Goal: Information Seeking & Learning: Learn about a topic

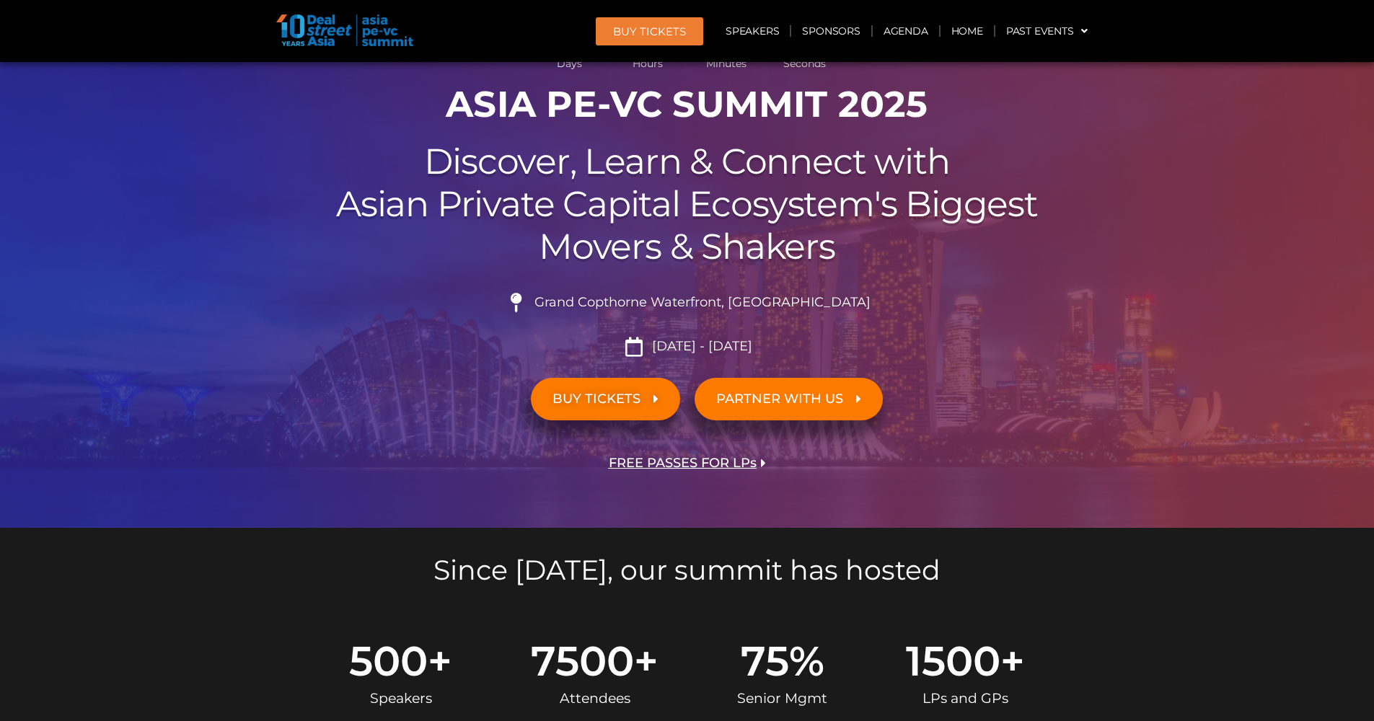
scroll to position [196, 0]
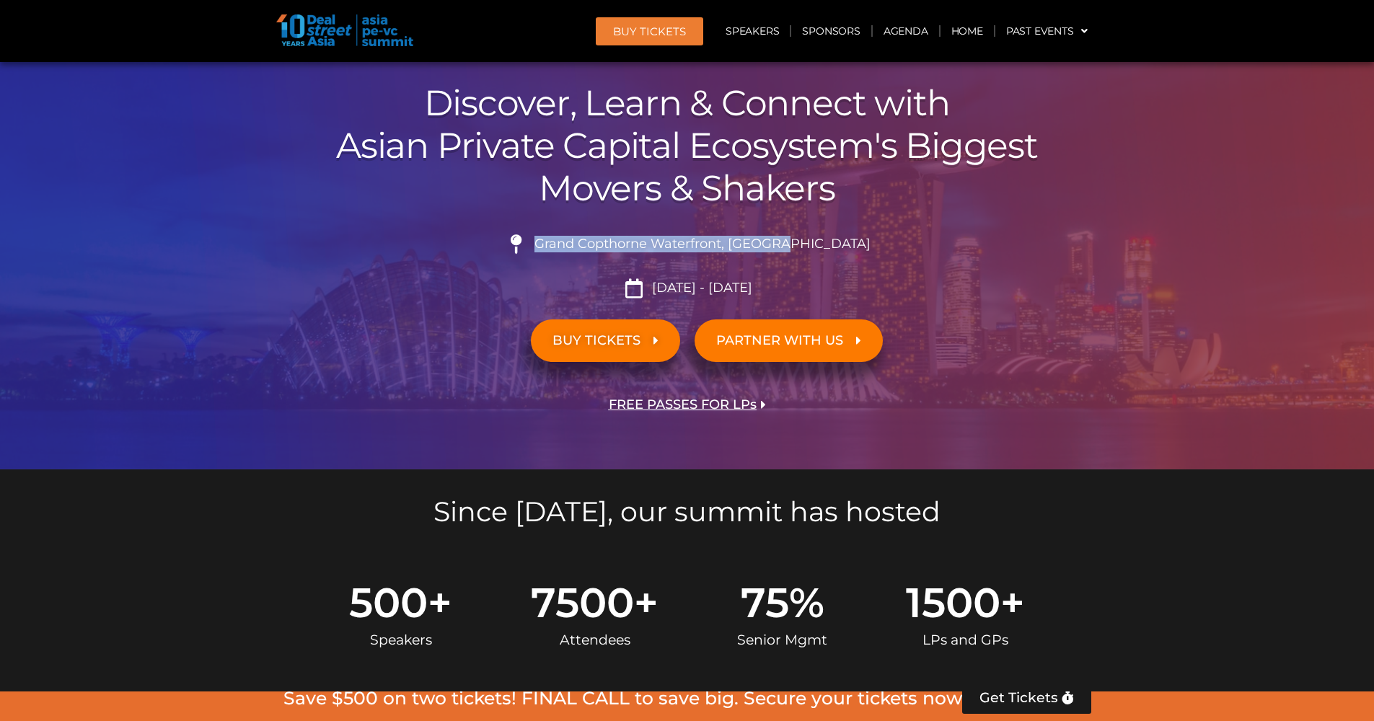
drag, startPoint x: 575, startPoint y: 239, endPoint x: 816, endPoint y: 240, distance: 241.0
click at [816, 240] on span "Grand Copthorne Waterfront, [GEOGRAPHIC_DATA]​" at bounding box center [701, 245] width 340 height 16
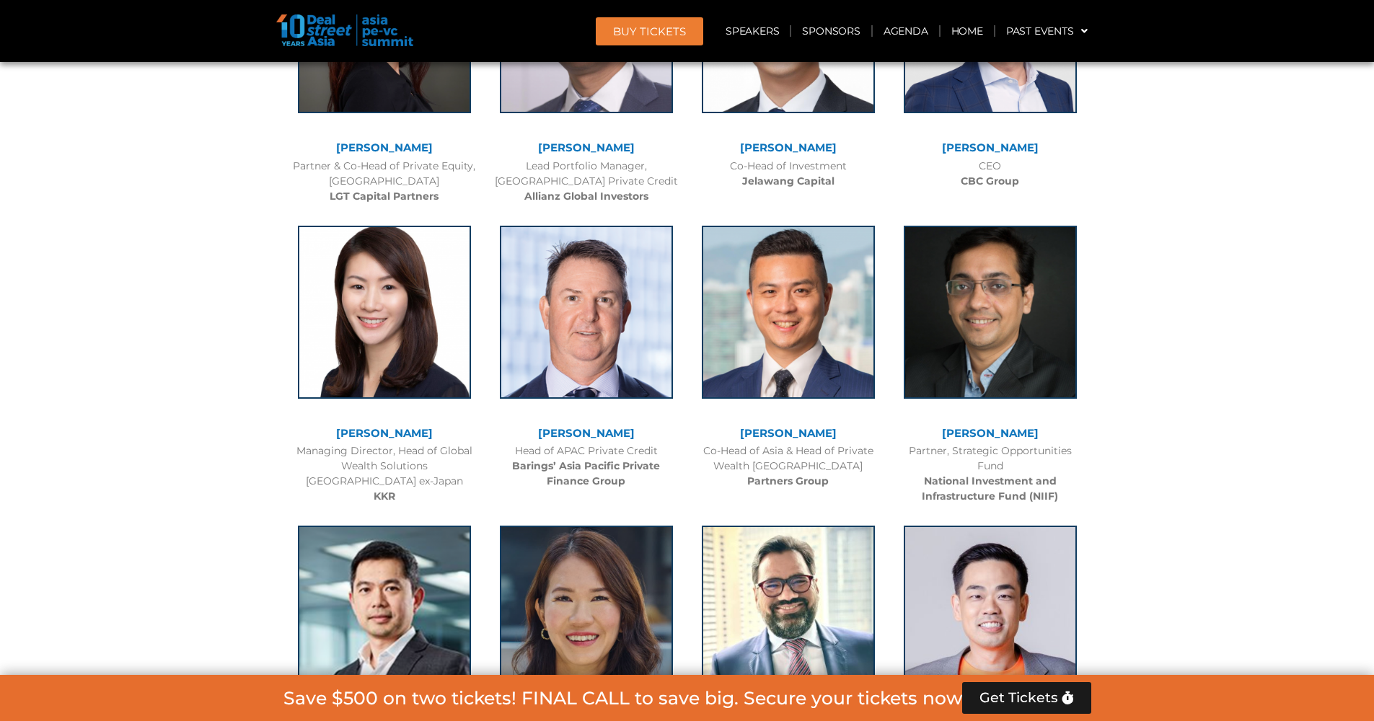
scroll to position [0, 0]
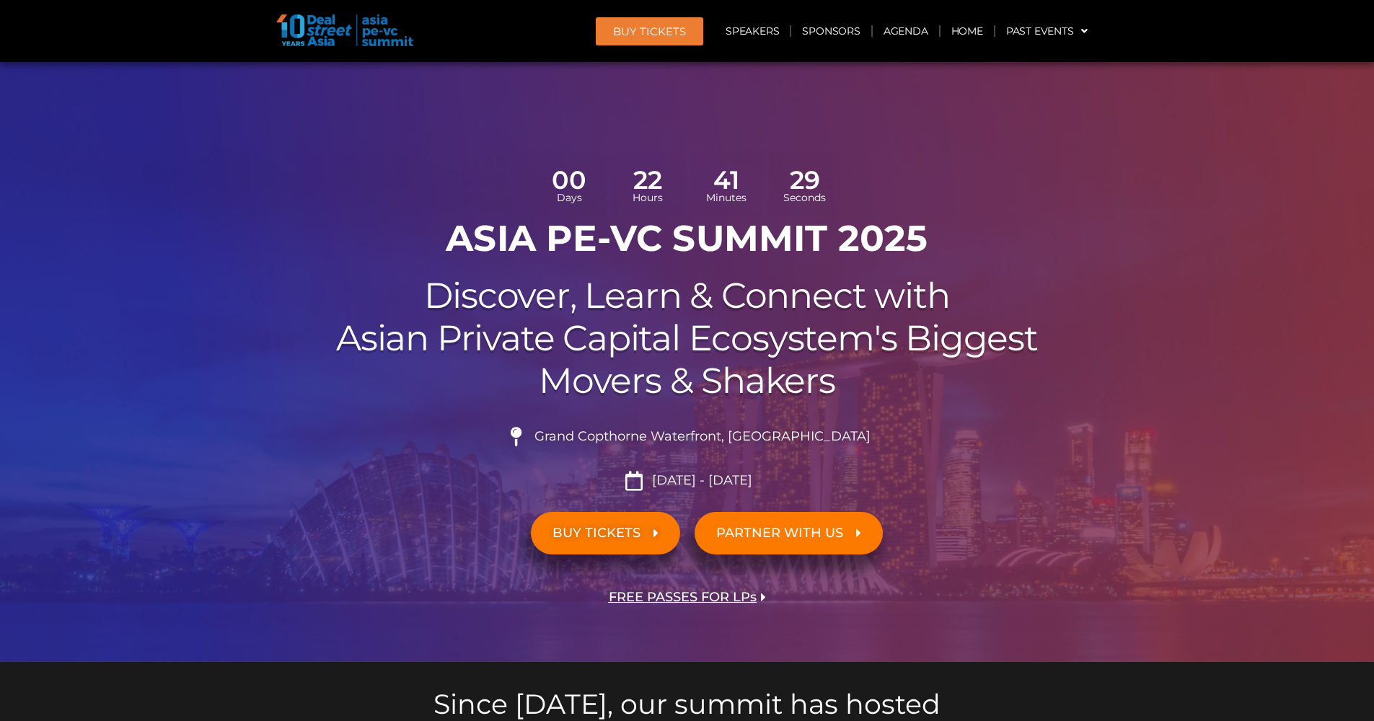
click at [642, 523] on link "BUY TICKETS" at bounding box center [605, 533] width 149 height 43
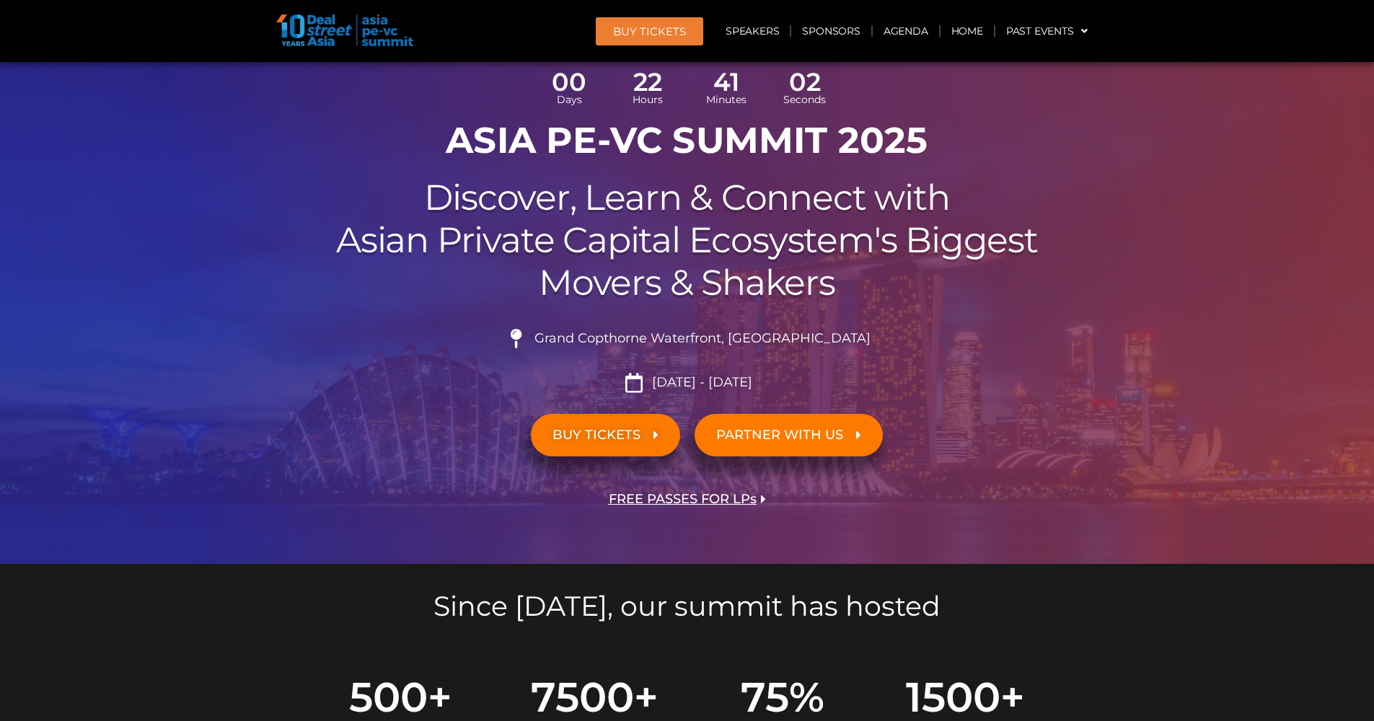
scroll to position [121, 0]
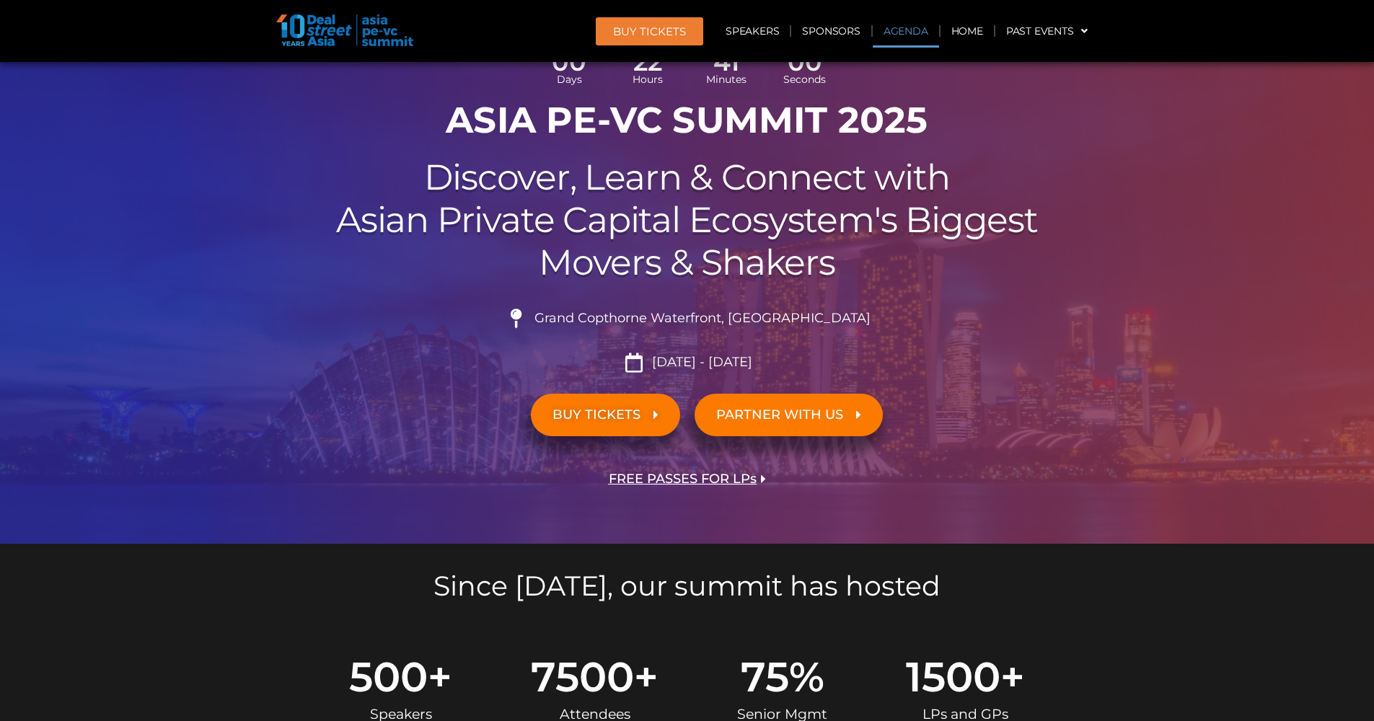
click at [900, 39] on link "Agenda" at bounding box center [906, 30] width 66 height 33
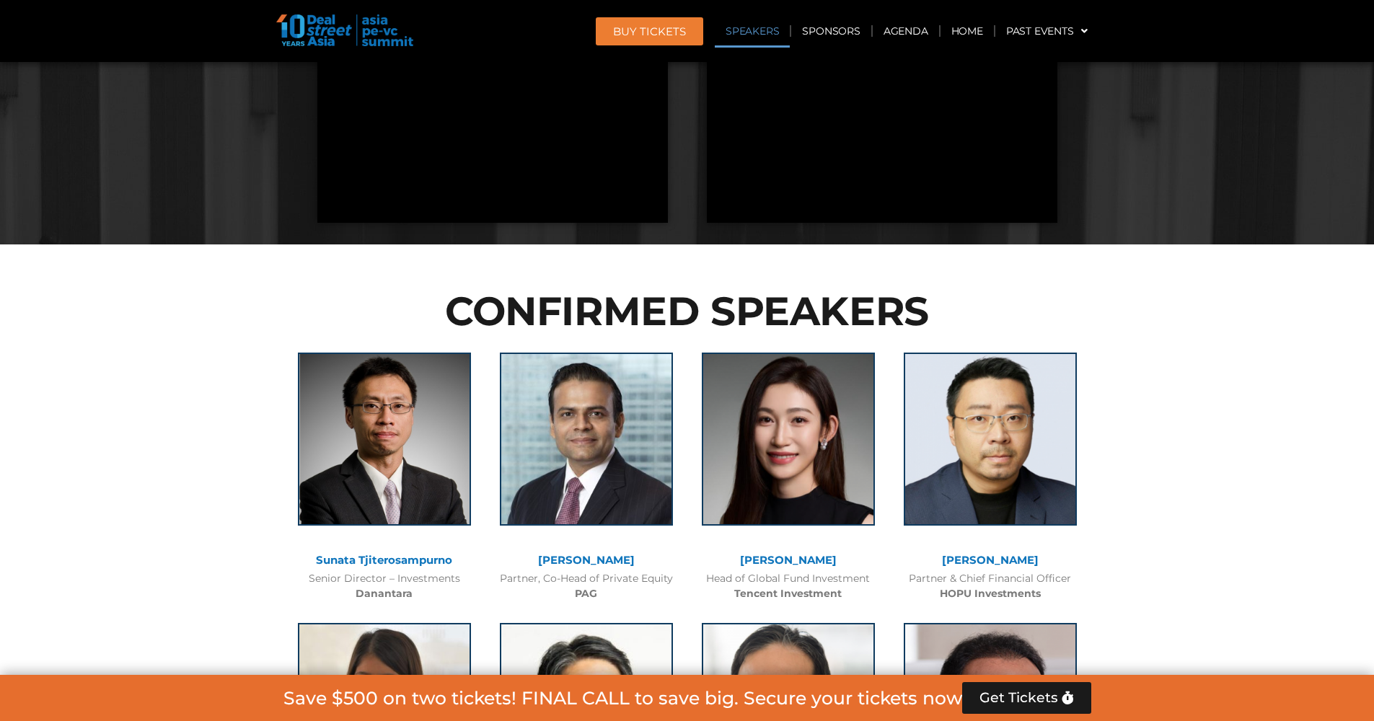
scroll to position [1687, 0]
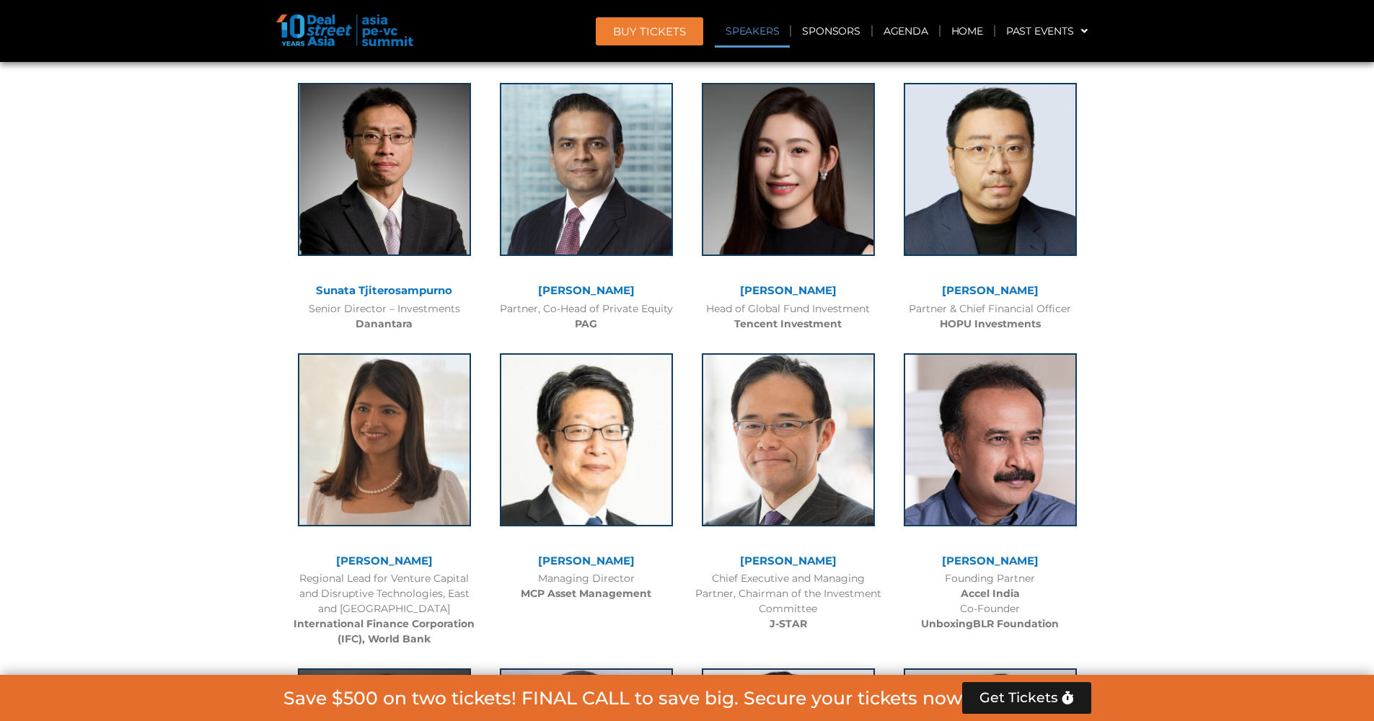
click at [780, 320] on b "Tencent Investment" at bounding box center [787, 323] width 107 height 13
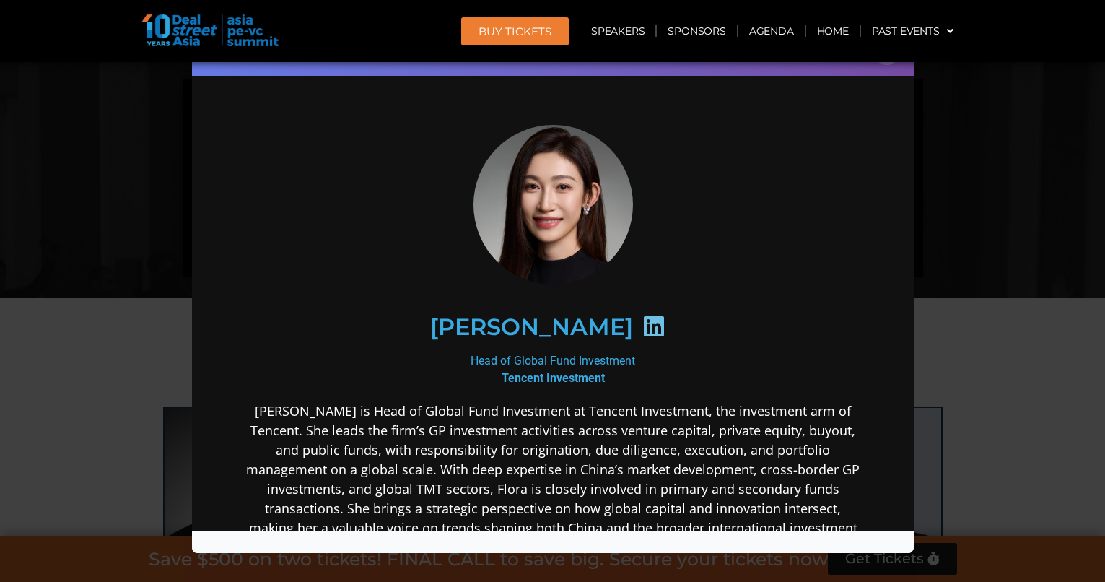
scroll to position [3, 0]
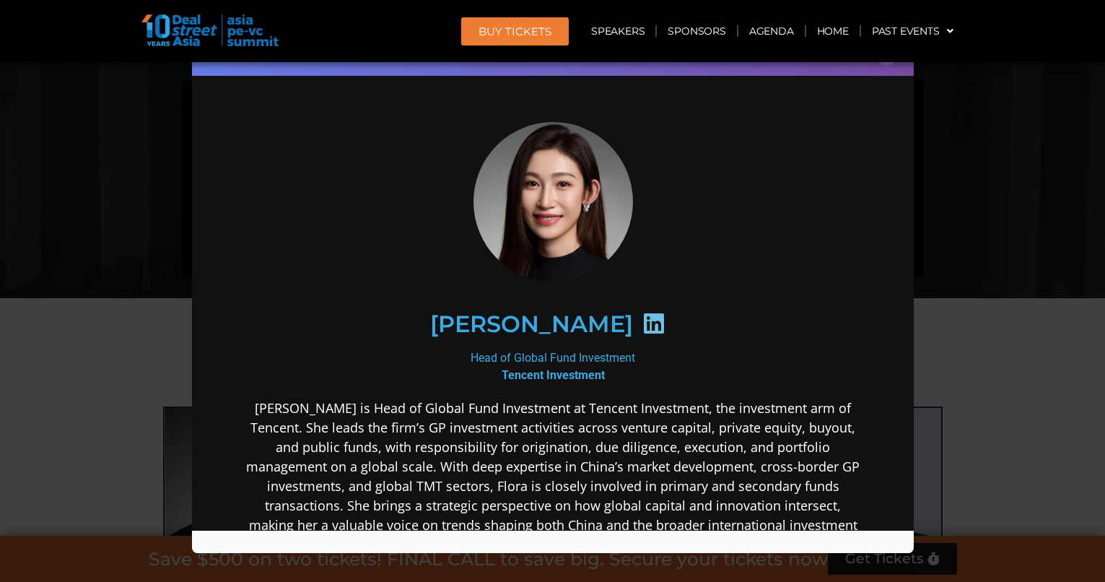
click at [964, 272] on div "Speaker Profile ×" at bounding box center [552, 291] width 1105 height 582
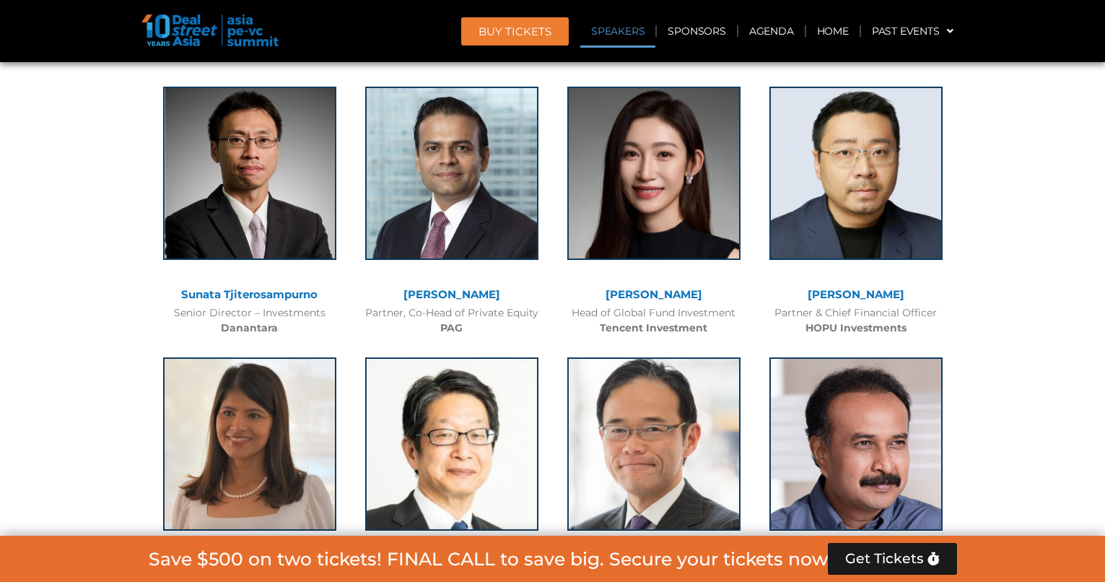
scroll to position [1740, 0]
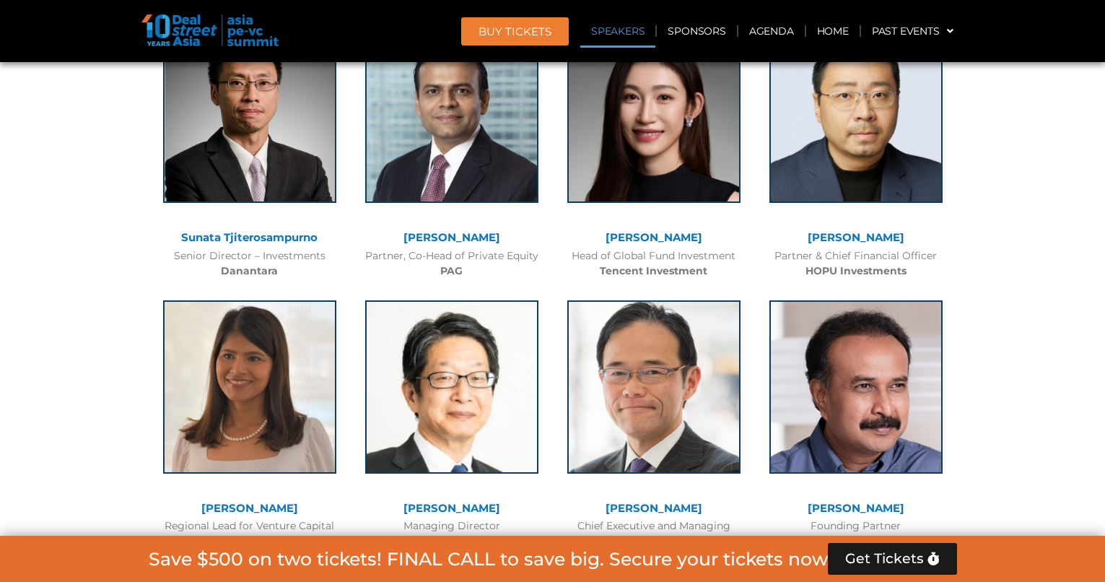
click at [457, 237] on link "[PERSON_NAME]" at bounding box center [451, 237] width 97 height 14
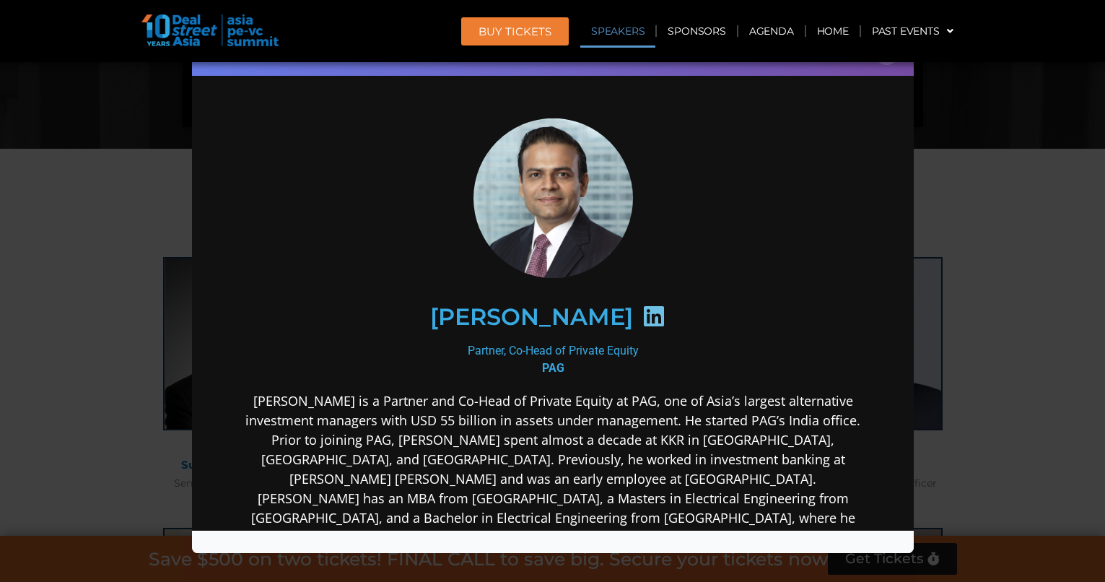
scroll to position [6, 0]
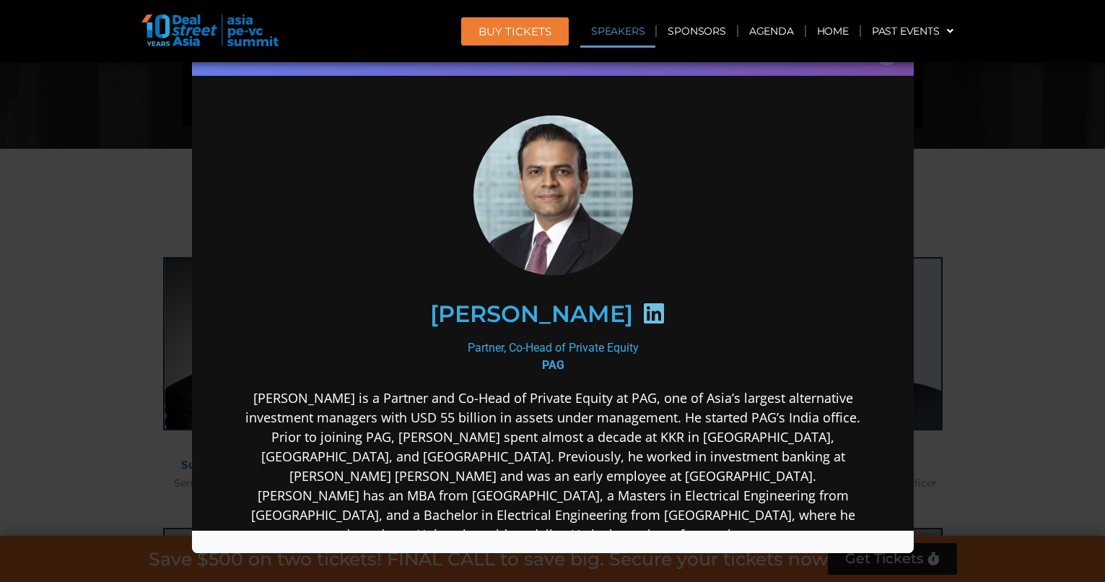
click at [966, 236] on div "Speaker Profile ×" at bounding box center [552, 291] width 1105 height 582
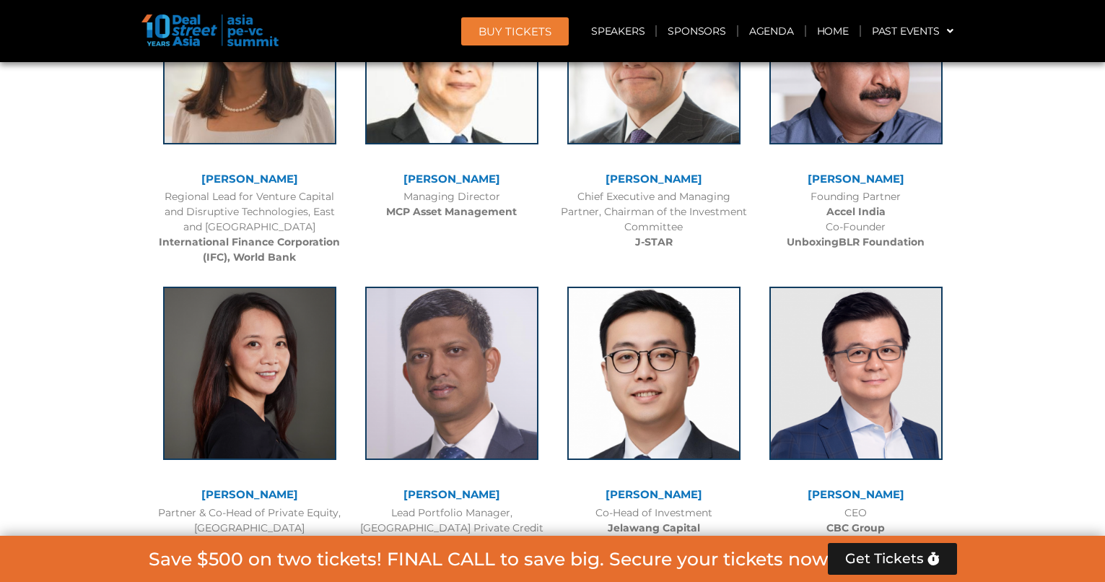
scroll to position [2225, 0]
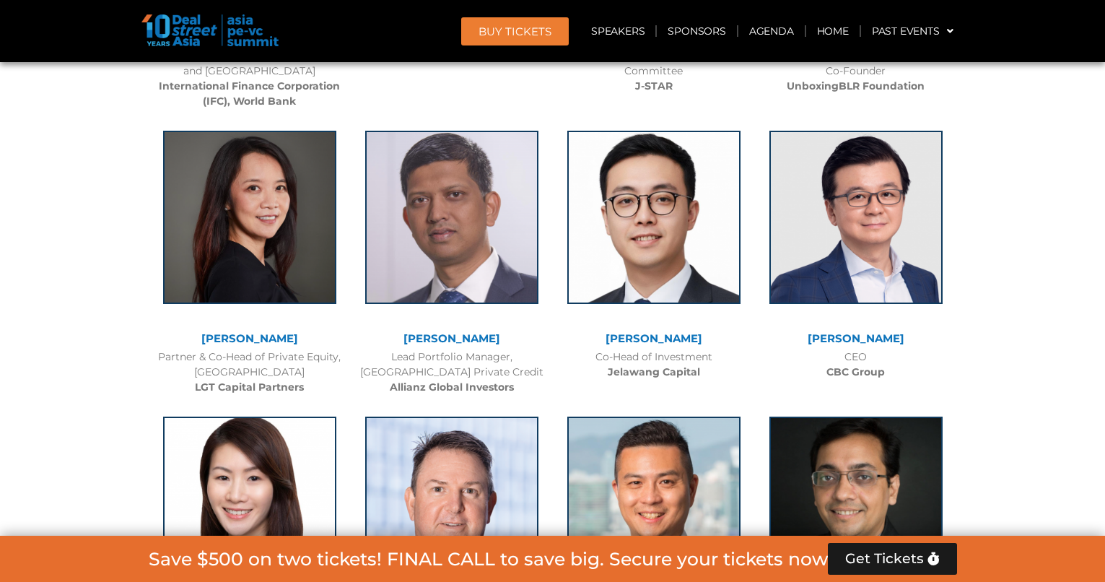
click at [223, 384] on b "LGT Capital Partners" at bounding box center [249, 386] width 109 height 13
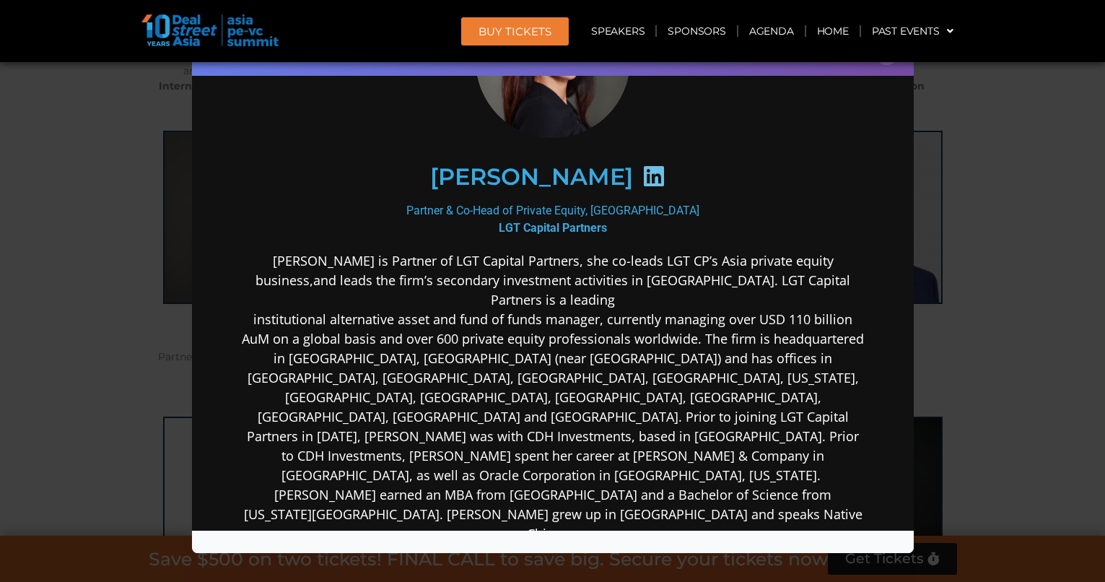
scroll to position [133, 0]
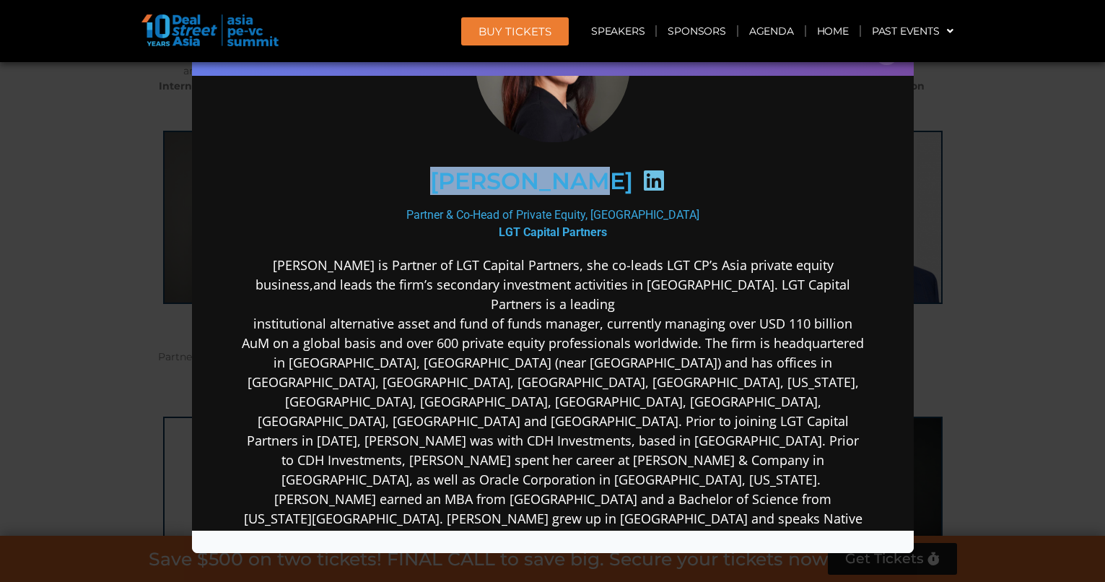
drag, startPoint x: 450, startPoint y: 183, endPoint x: 599, endPoint y: 179, distance: 148.7
click at [599, 179] on h2 "[PERSON_NAME]" at bounding box center [530, 181] width 203 height 23
copy h2 "[PERSON_NAME]"
click at [40, 385] on div "Speaker Profile ×" at bounding box center [552, 291] width 1105 height 582
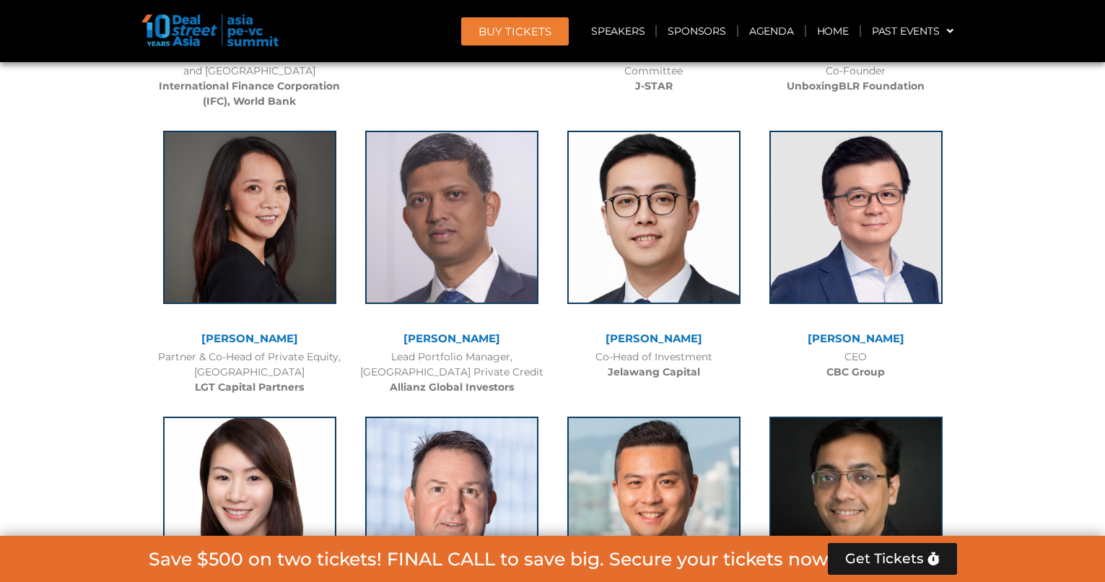
click at [465, 358] on div "Lead Portfolio Manager, [GEOGRAPHIC_DATA] Private Credit Allianz Global Investo…" at bounding box center [452, 371] width 188 height 45
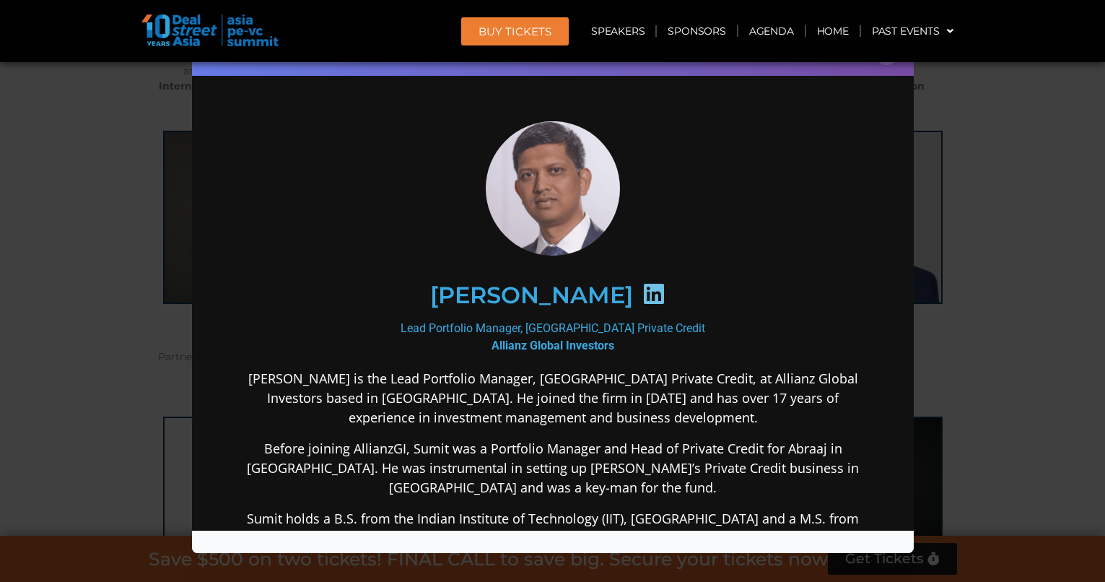
scroll to position [0, 0]
click at [518, 294] on h2 "[PERSON_NAME]" at bounding box center [530, 295] width 203 height 23
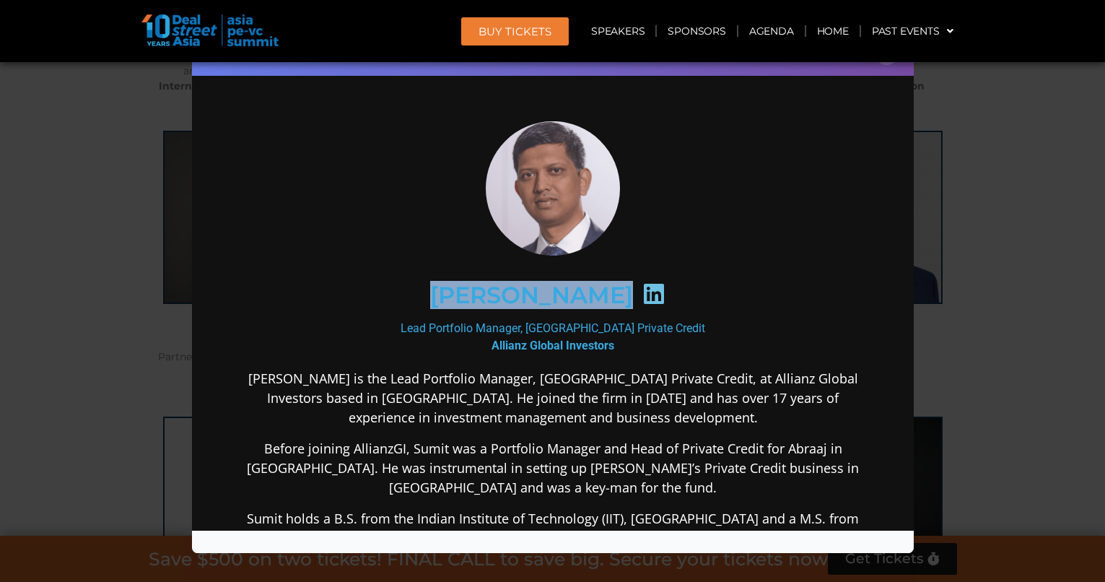
click at [518, 294] on h2 "[PERSON_NAME]" at bounding box center [530, 295] width 203 height 23
copy div "[PERSON_NAME]"
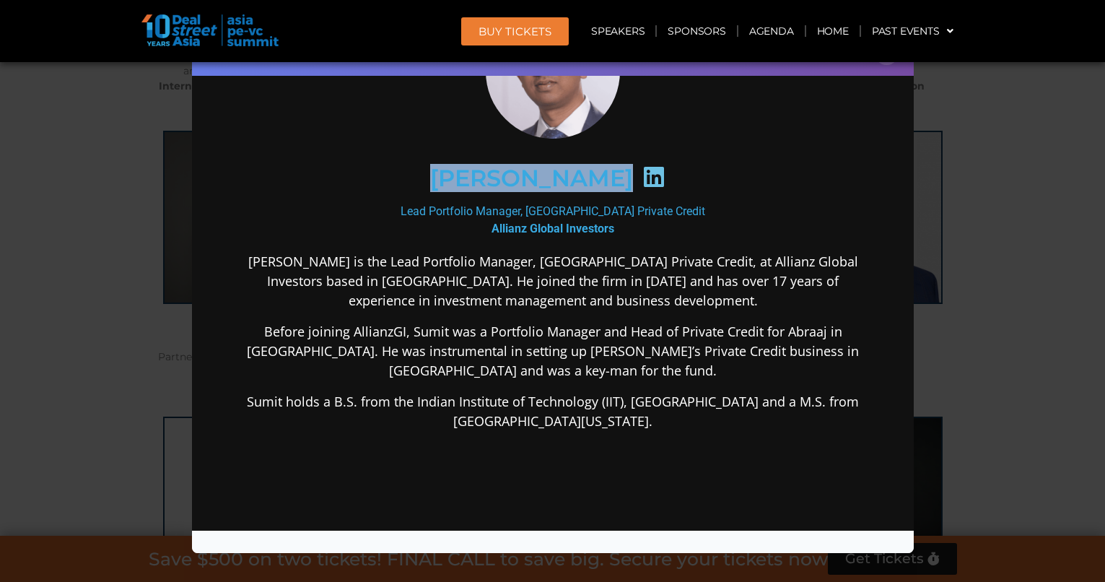
scroll to position [120, 0]
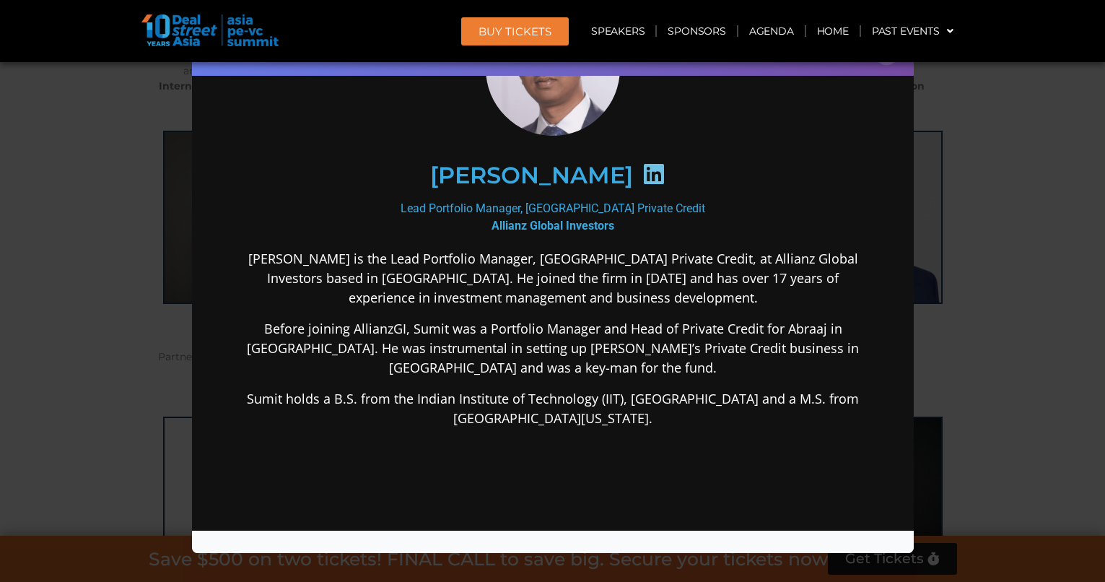
click at [429, 338] on p "Before joining AllianzGI, Sumit was a Portfolio Manager and Head of Private Cre…" at bounding box center [551, 348] width 623 height 58
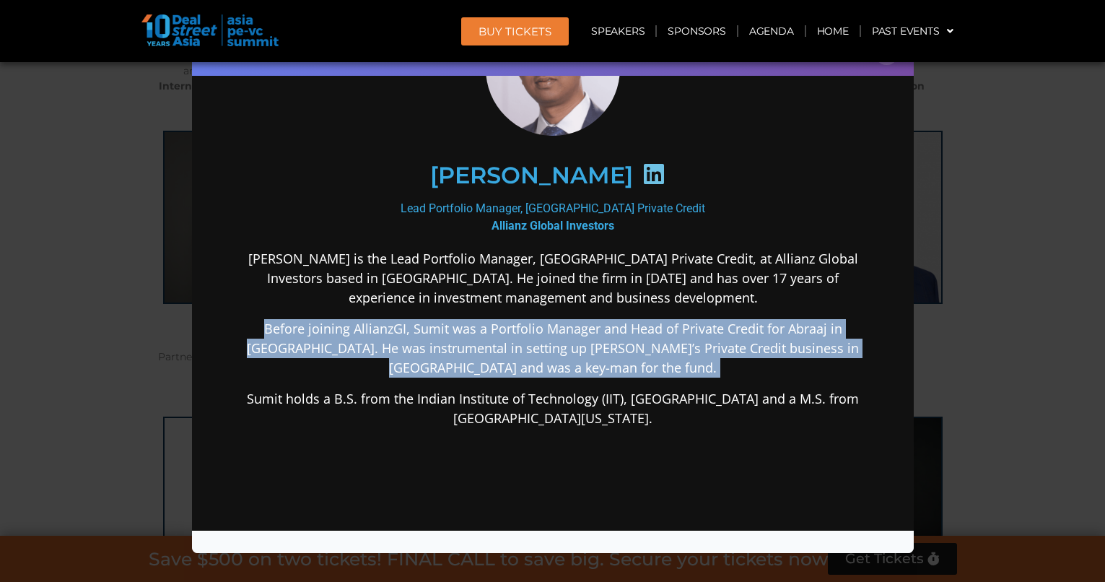
click at [429, 338] on p "Before joining AllianzGI, Sumit was a Portfolio Manager and Head of Private Cre…" at bounding box center [551, 348] width 623 height 58
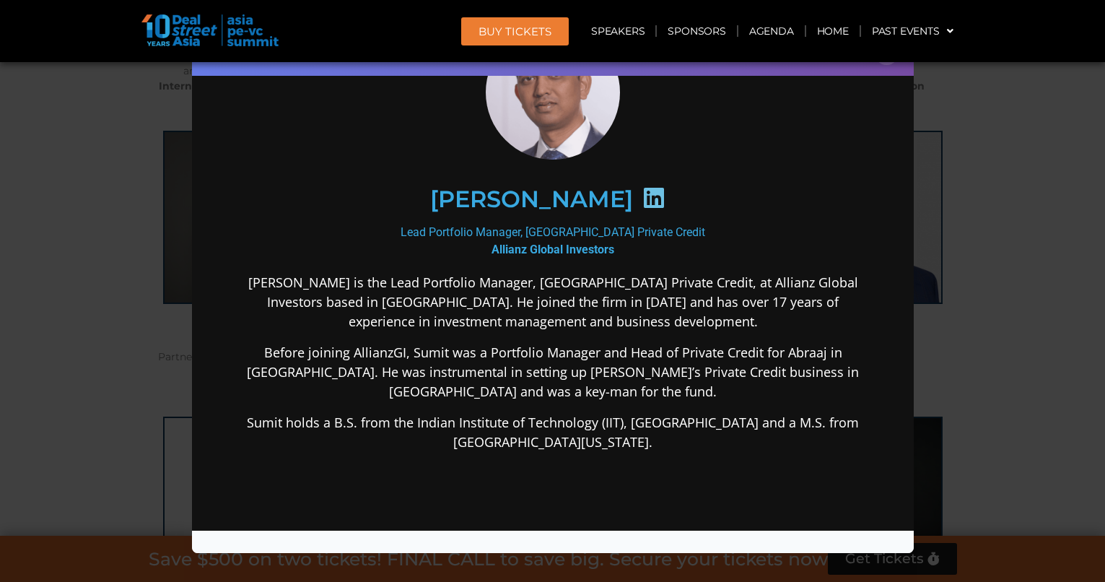
scroll to position [27, 0]
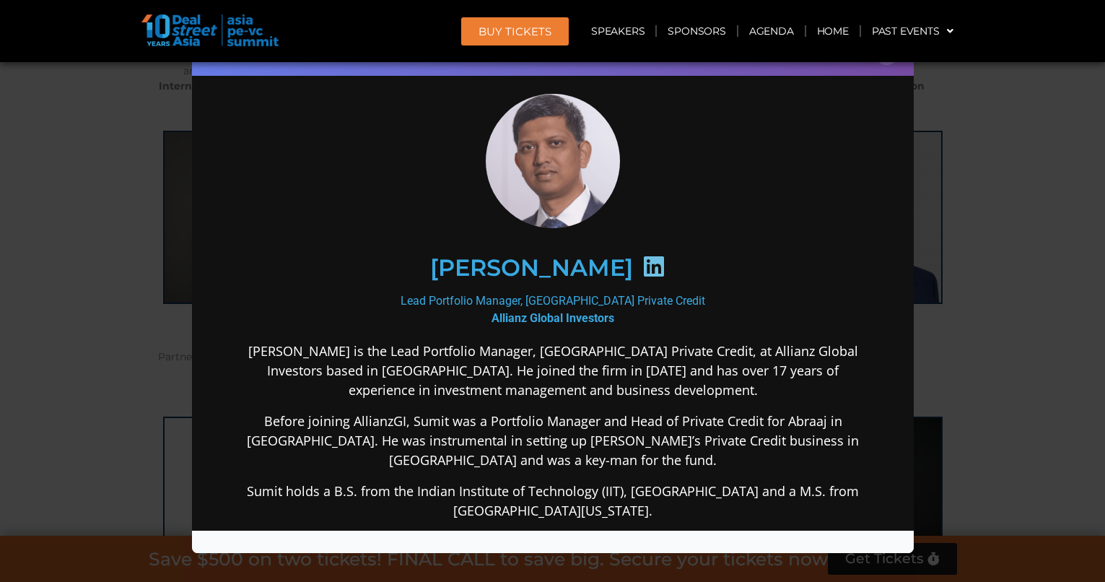
click at [994, 238] on div "Speaker Profile ×" at bounding box center [552, 291] width 1105 height 582
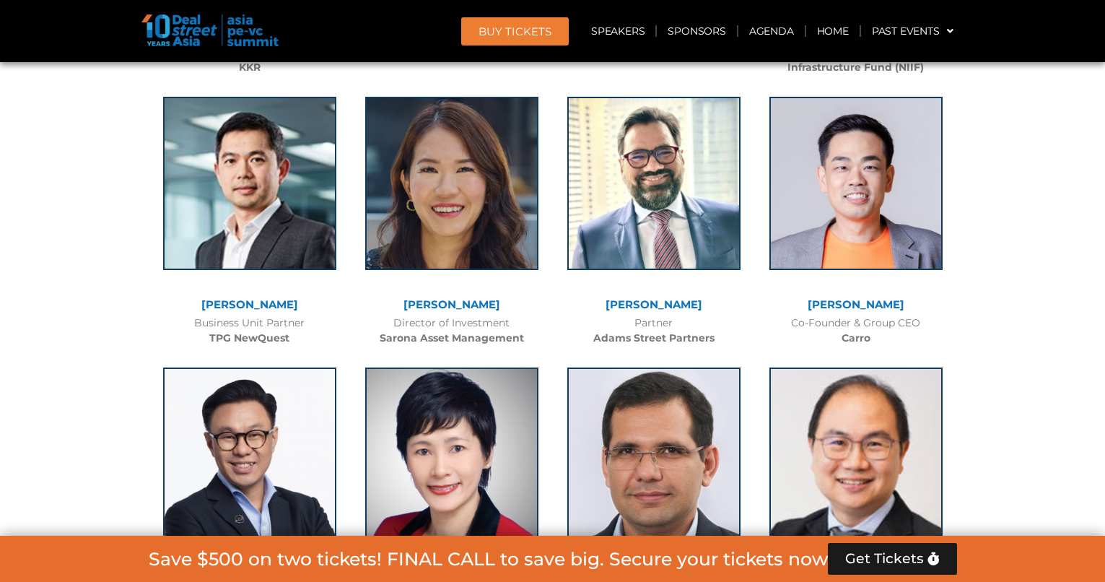
scroll to position [2858, 0]
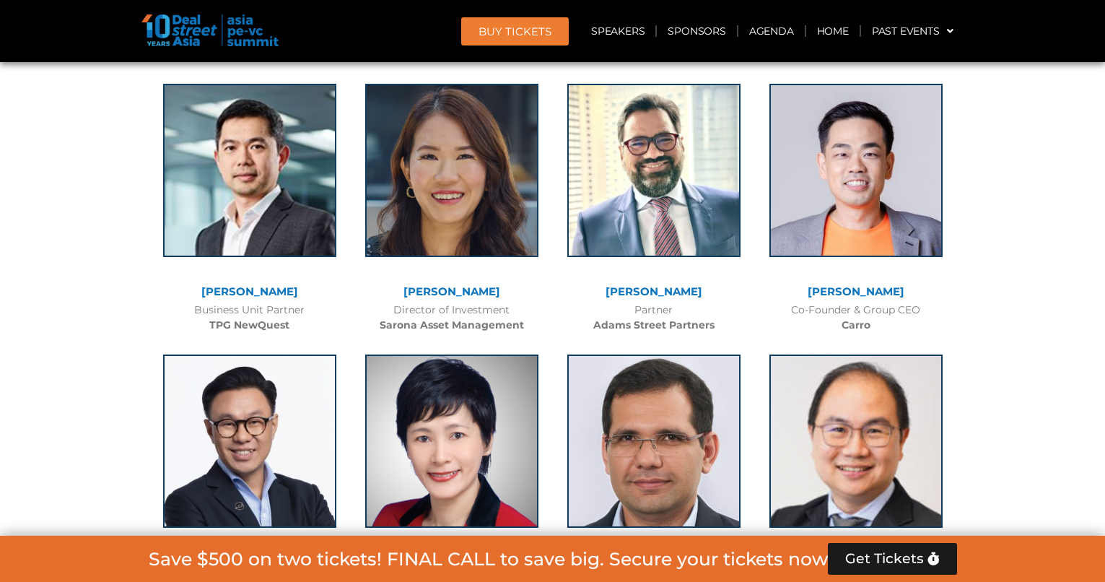
click at [448, 288] on link "[PERSON_NAME]" at bounding box center [451, 291] width 97 height 14
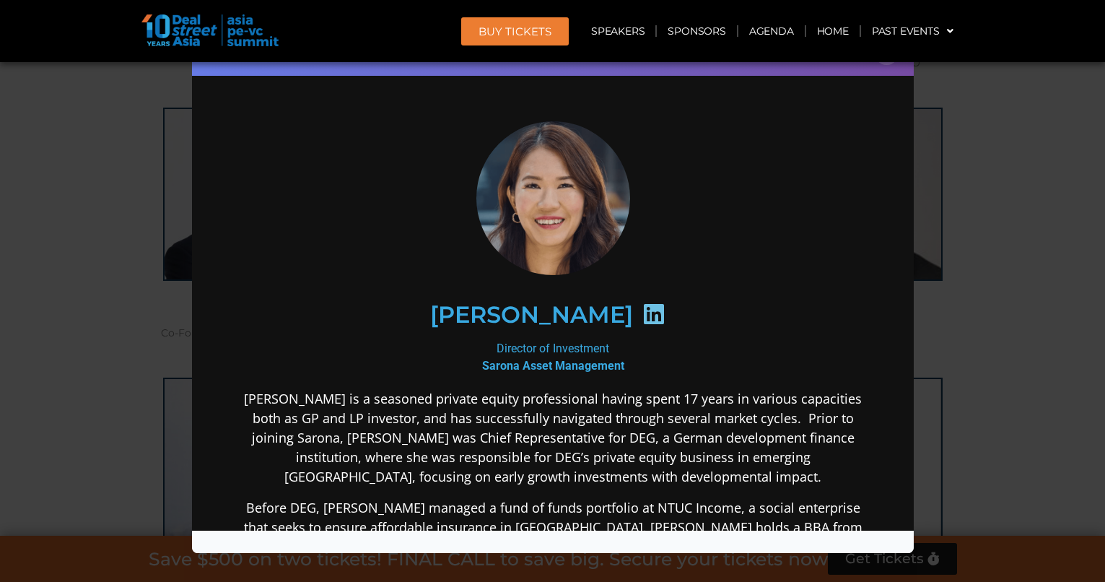
scroll to position [2986, 0]
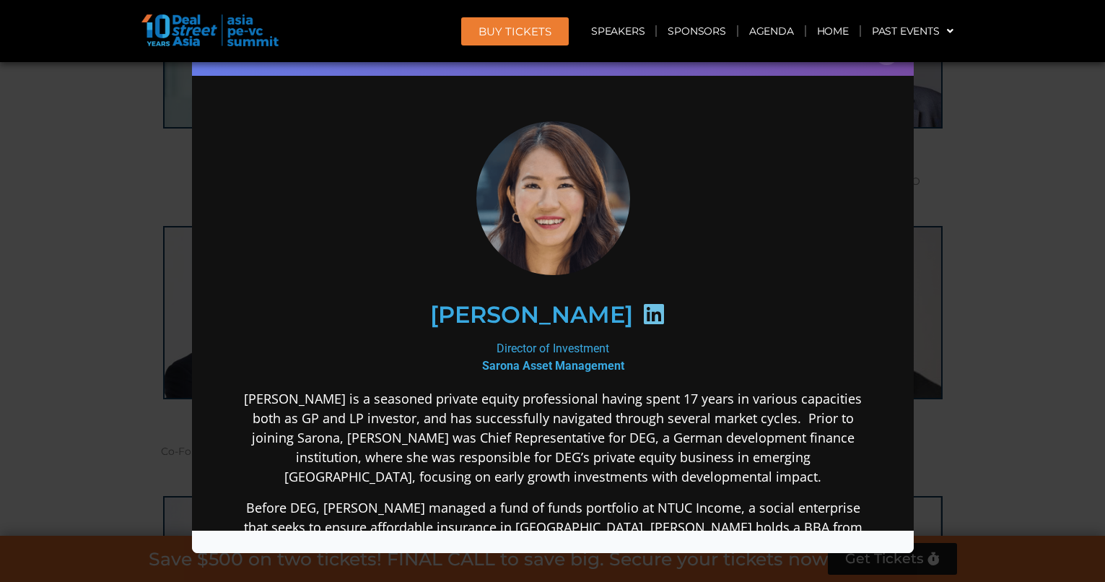
click at [1048, 305] on div "Speaker Profile ×" at bounding box center [552, 291] width 1105 height 582
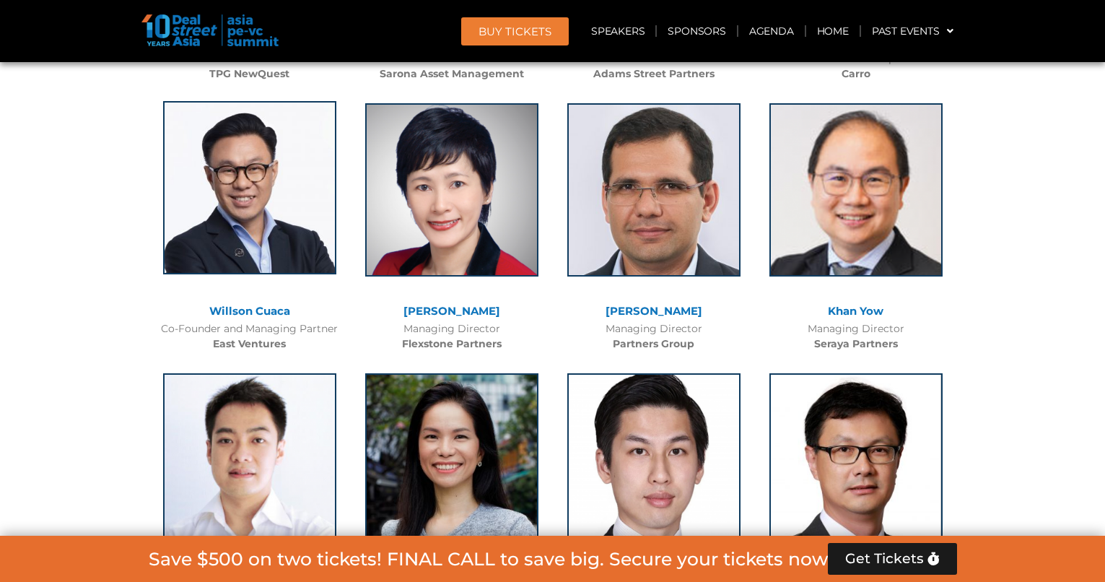
scroll to position [3117, 0]
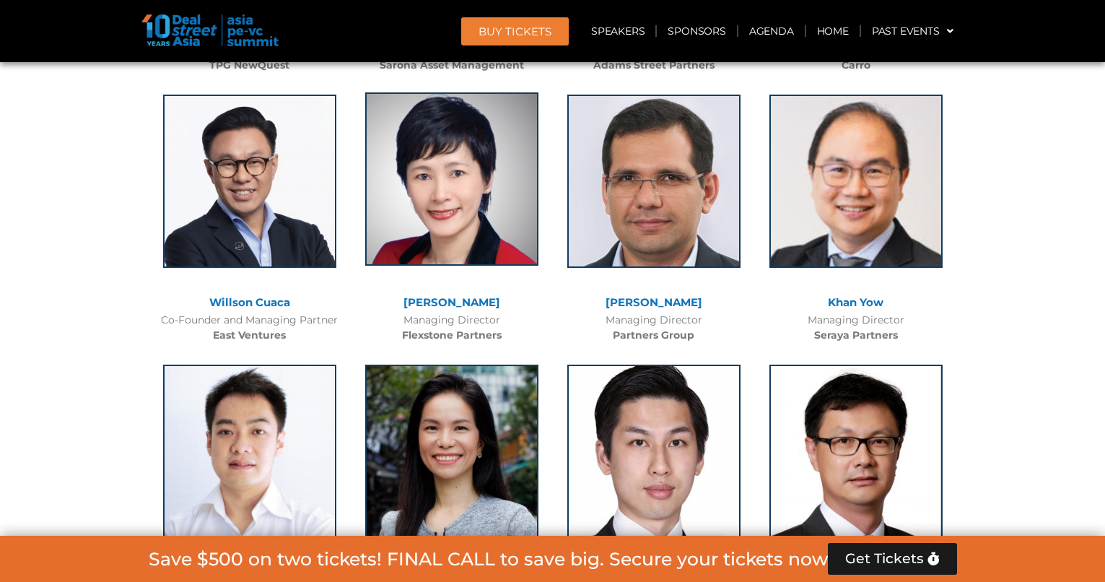
click at [416, 194] on img at bounding box center [451, 178] width 173 height 173
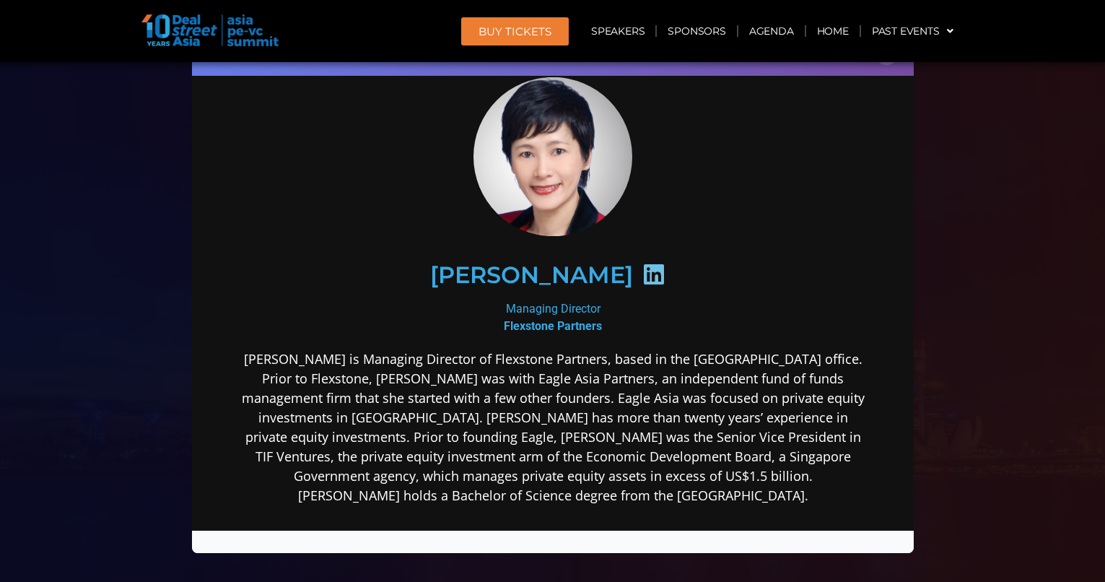
scroll to position [0, 0]
click at [94, 175] on div "Speaker Profile ×" at bounding box center [552, 291] width 1105 height 582
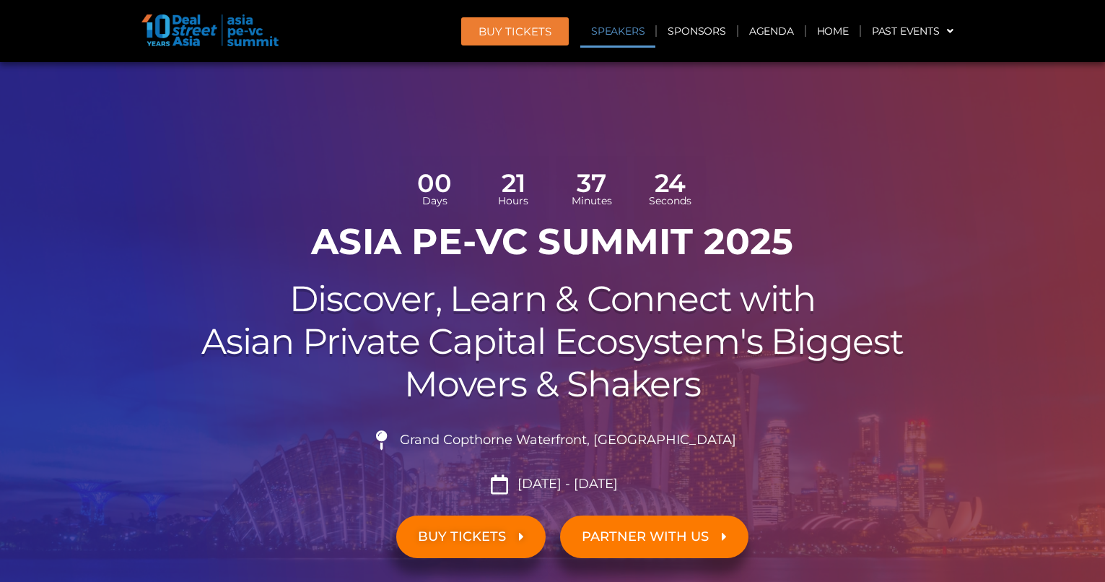
click at [625, 22] on link "Speakers" at bounding box center [617, 30] width 75 height 33
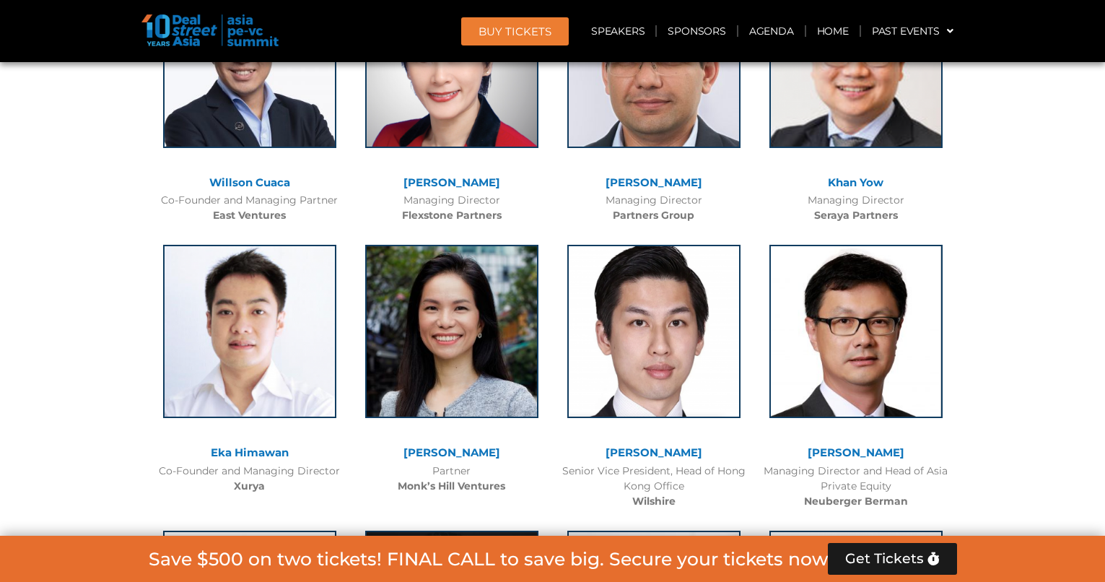
scroll to position [3234, 0]
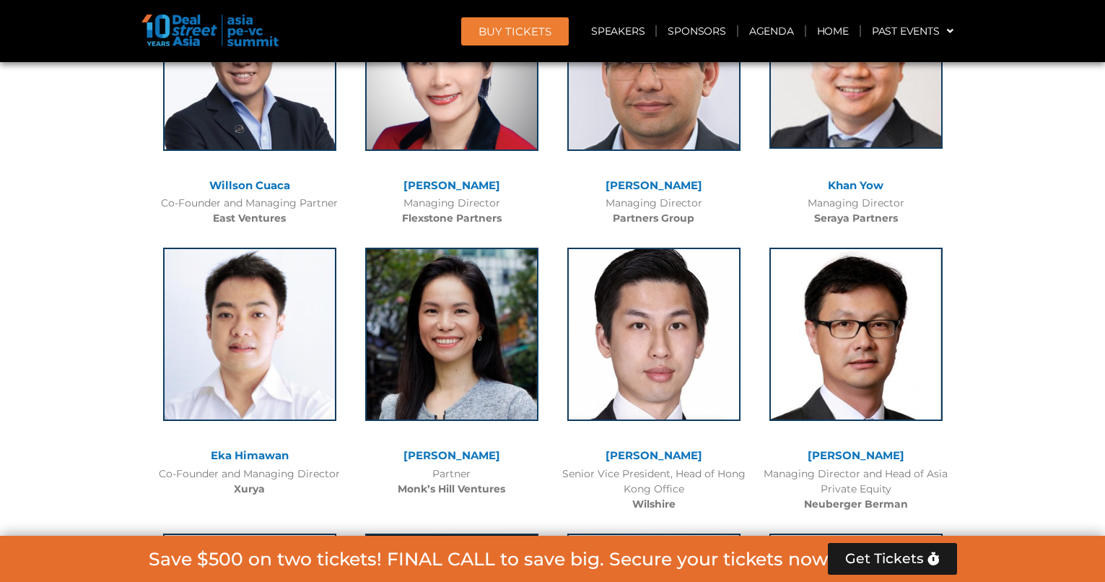
click at [849, 107] on img at bounding box center [855, 61] width 173 height 173
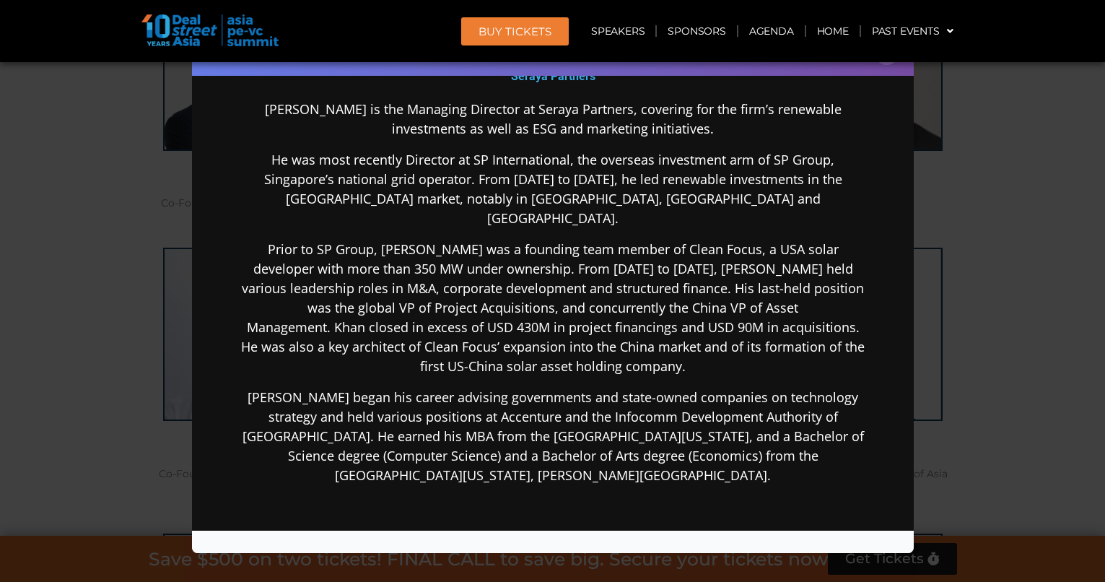
scroll to position [288, 0]
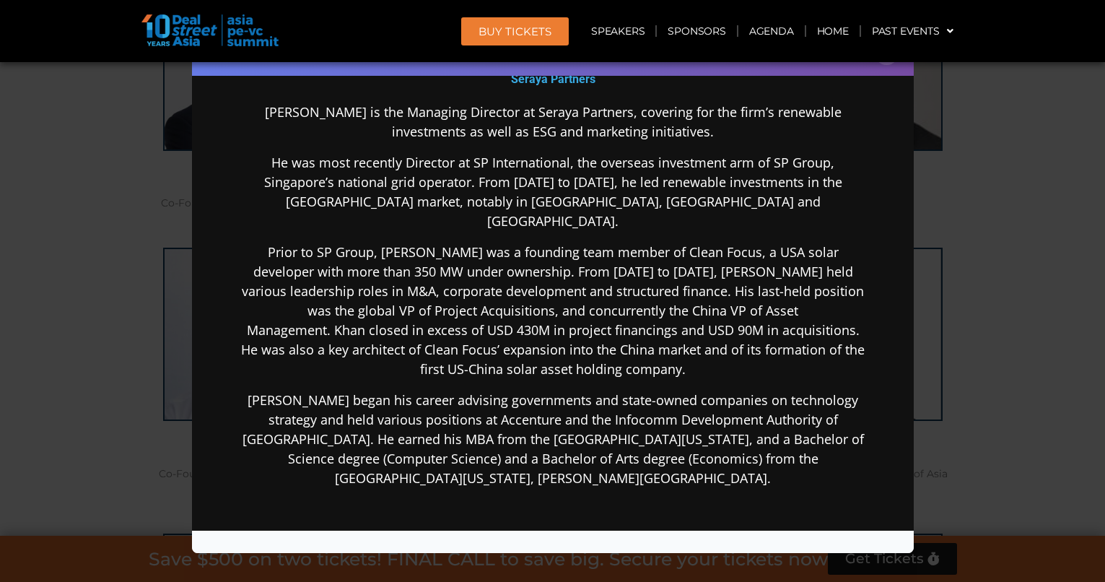
click at [930, 217] on div "Speaker Profile ×" at bounding box center [552, 291] width 1105 height 582
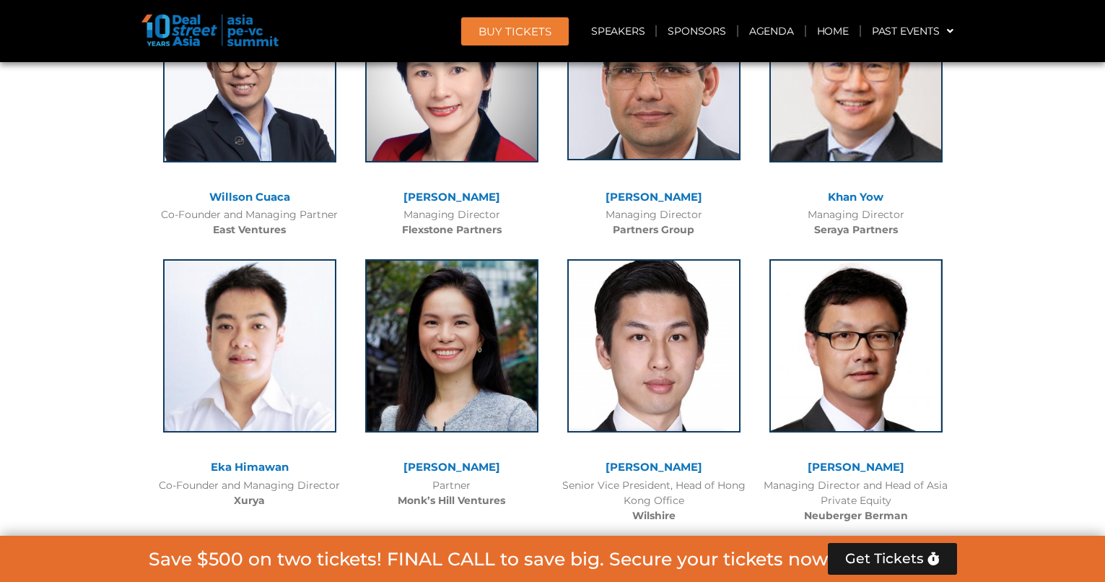
scroll to position [3156, 0]
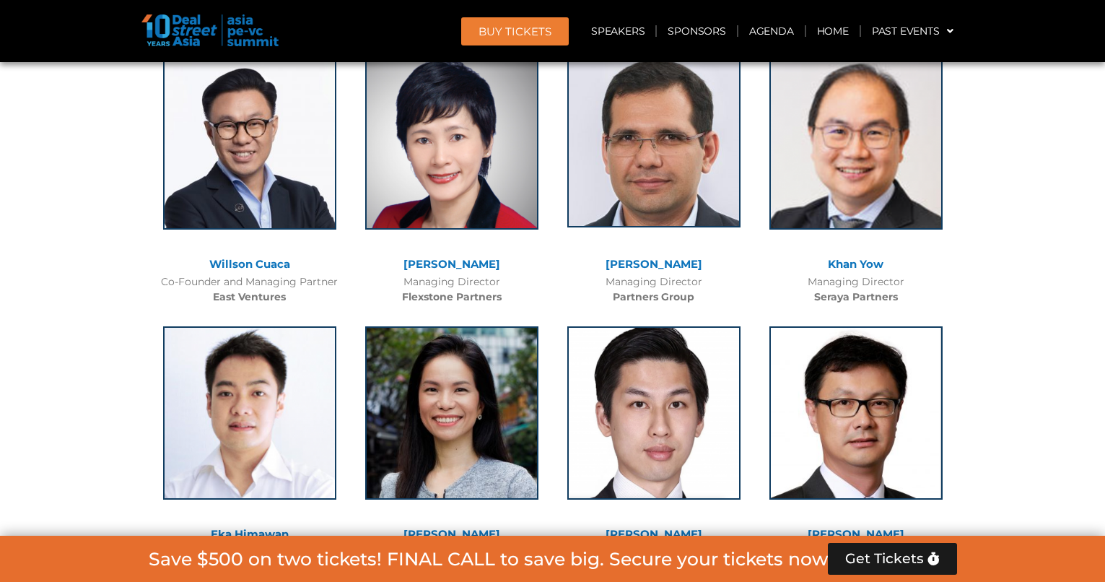
click at [661, 182] on img at bounding box center [653, 140] width 173 height 173
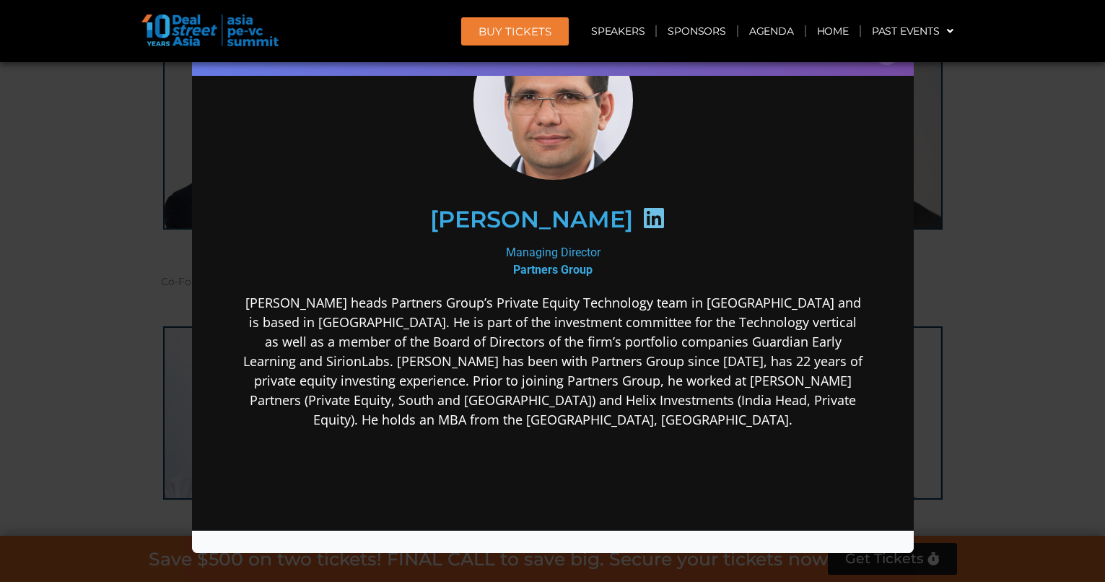
scroll to position [104, 0]
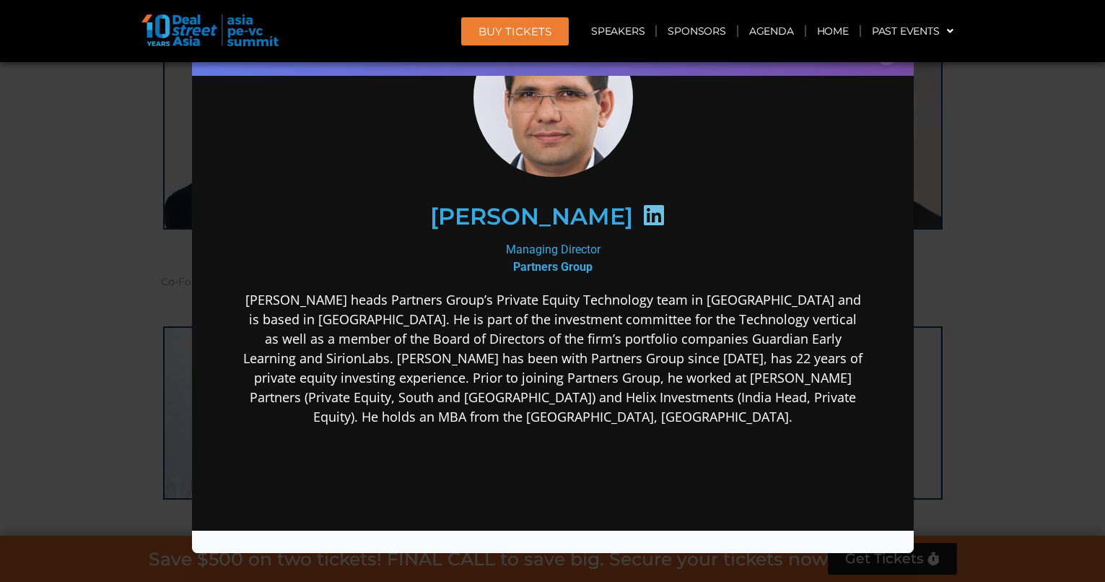
click at [117, 310] on div "Speaker Profile ×" at bounding box center [552, 291] width 1105 height 582
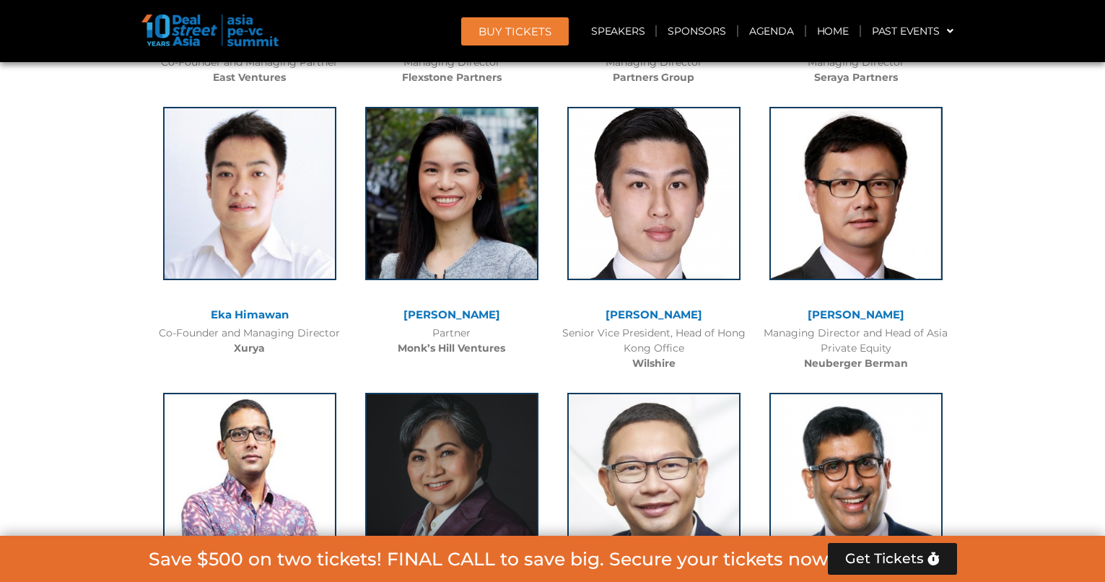
scroll to position [3378, 0]
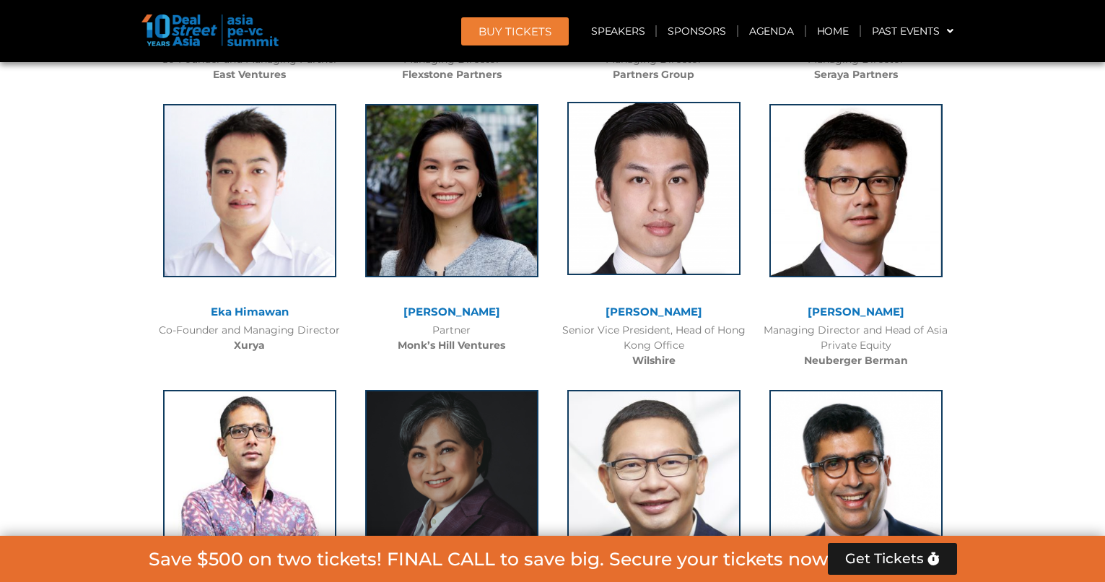
click at [639, 226] on img at bounding box center [653, 188] width 173 height 173
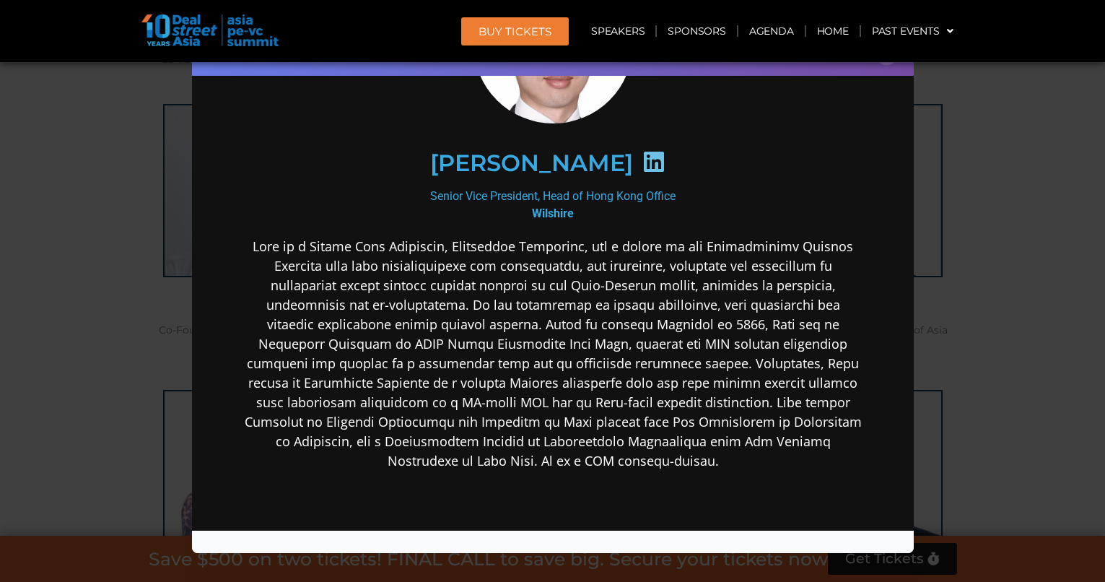
scroll to position [154, 0]
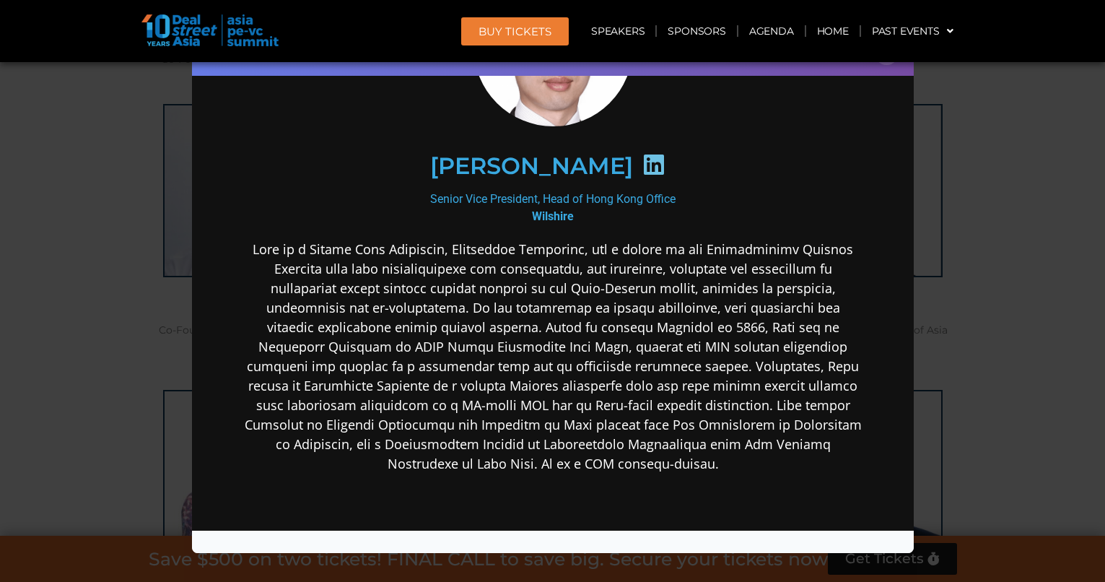
click at [108, 254] on div "Speaker Profile ×" at bounding box center [552, 291] width 1105 height 582
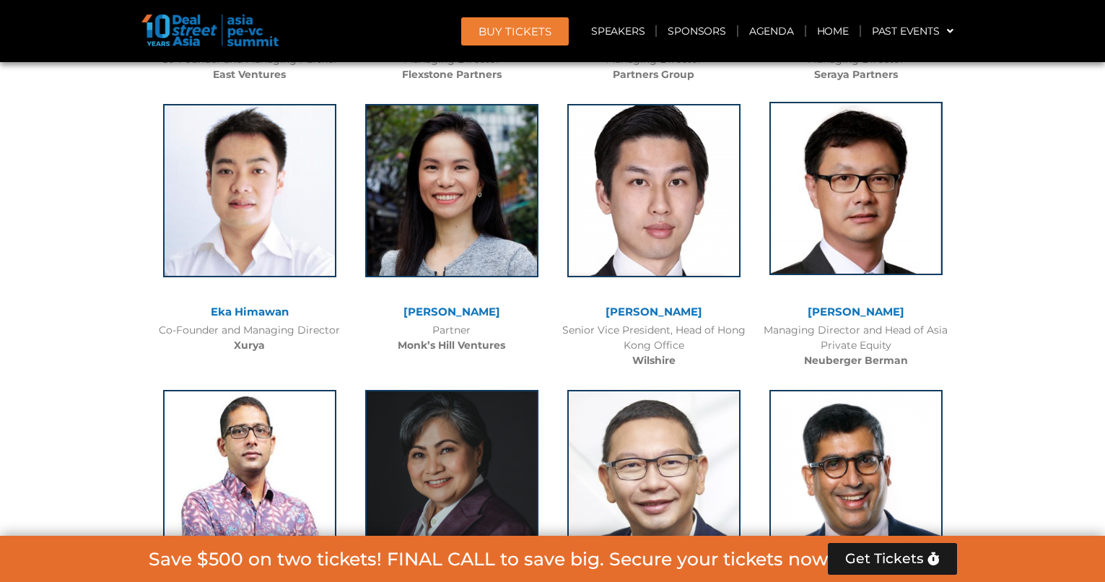
click at [869, 250] on img at bounding box center [855, 188] width 173 height 173
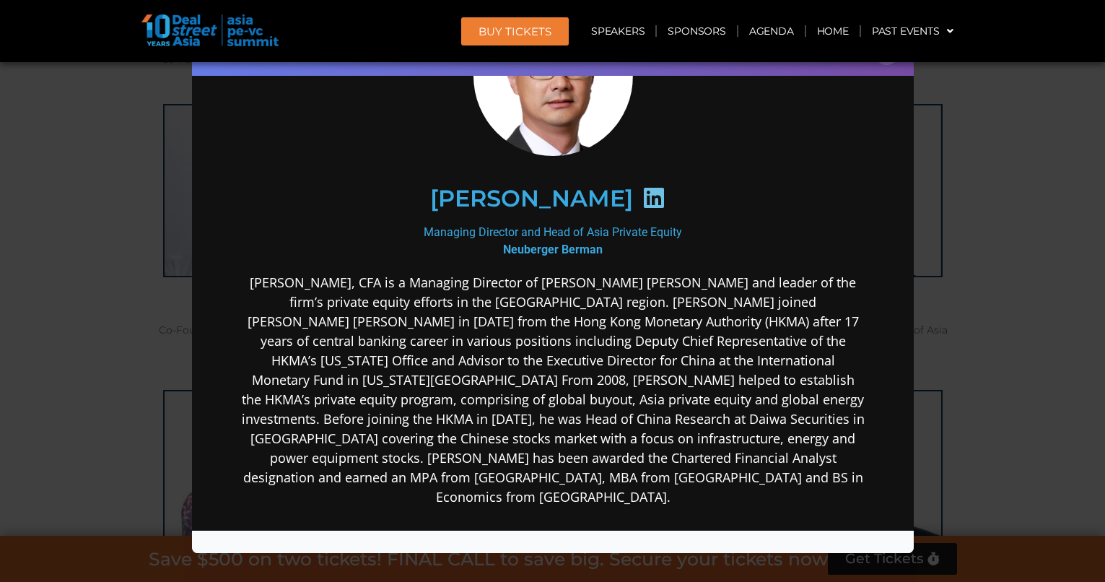
scroll to position [152, 0]
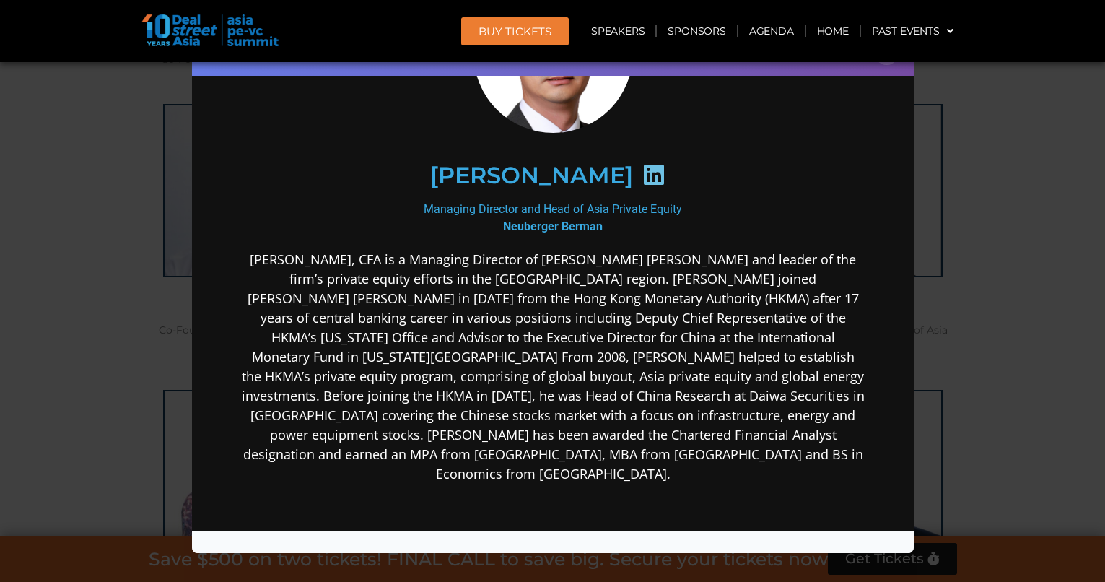
click at [106, 317] on div "Speaker Profile ×" at bounding box center [552, 291] width 1105 height 582
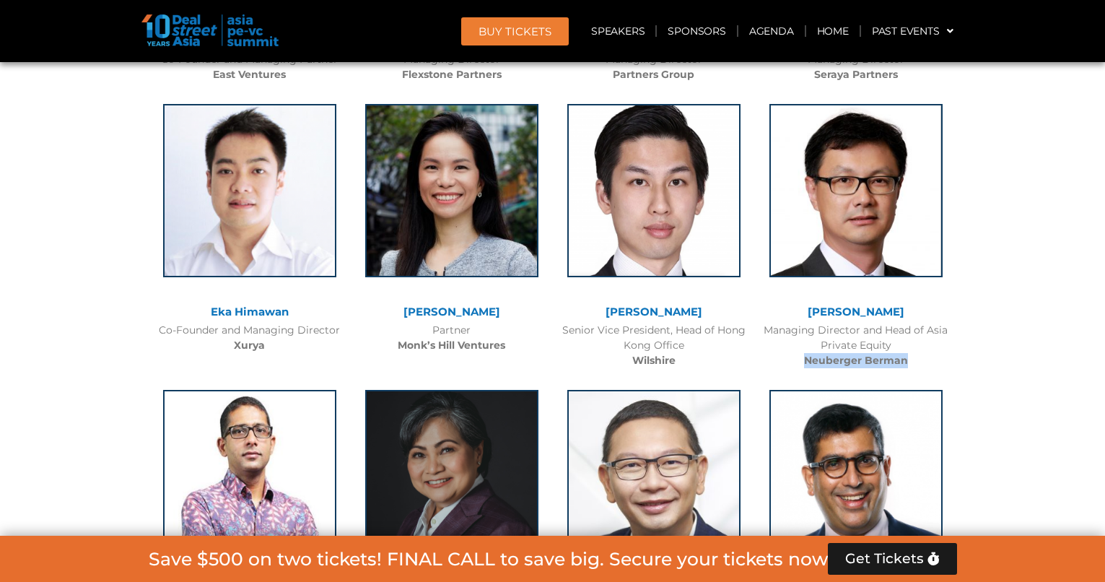
drag, startPoint x: 805, startPoint y: 351, endPoint x: 912, endPoint y: 359, distance: 107.0
click at [912, 359] on div "Managing Director and Head of Asia Private Equity [PERSON_NAME] [PERSON_NAME]" at bounding box center [856, 344] width 188 height 45
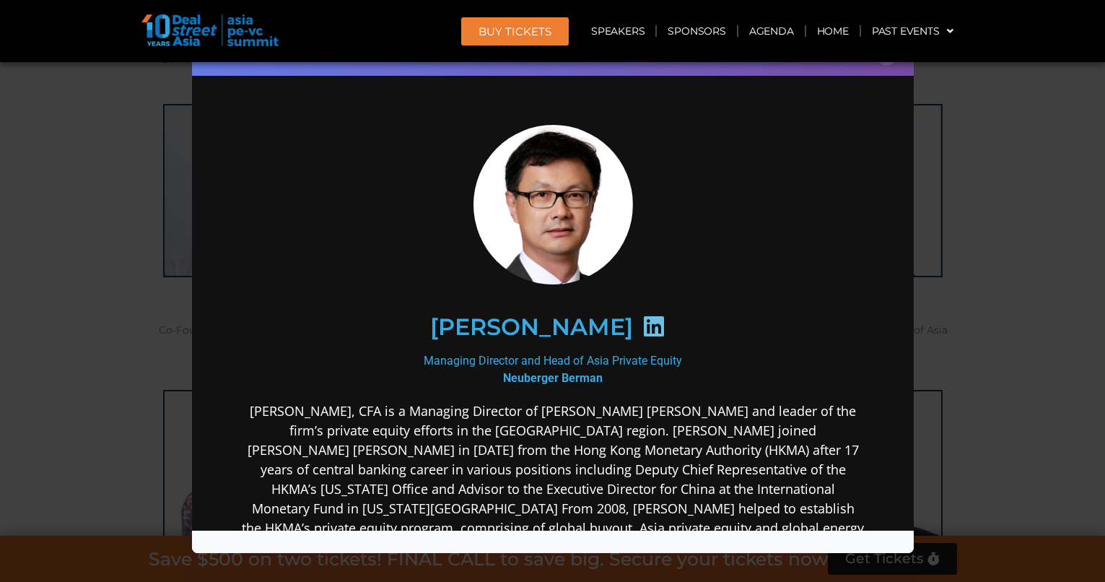
scroll to position [0, 0]
copy b "Neuberger Berman"
